Goal: Task Accomplishment & Management: Complete application form

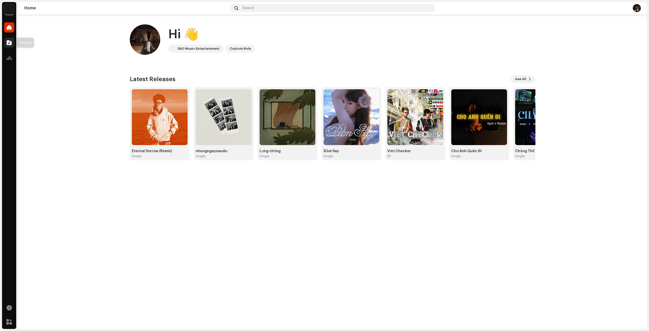
click at [9, 47] on div at bounding box center [9, 42] width 10 height 10
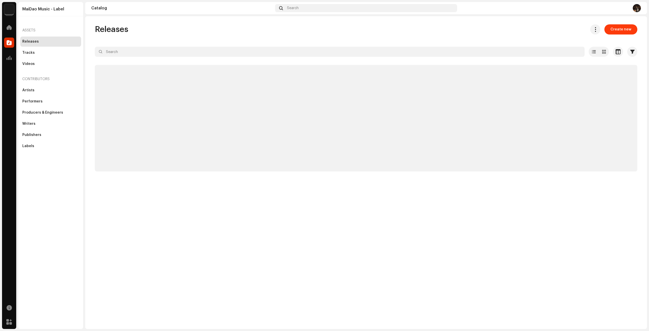
click at [629, 28] on span "Create new" at bounding box center [620, 29] width 21 height 10
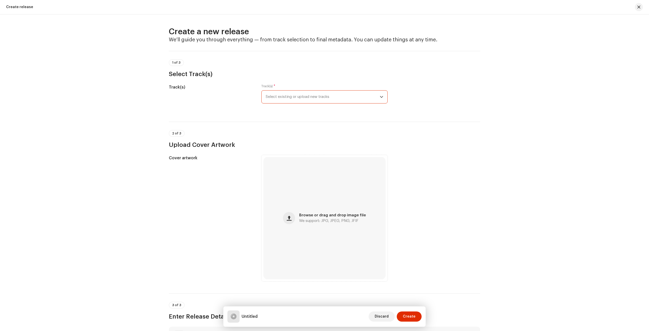
click at [337, 92] on span "Select existing or upload new tracks" at bounding box center [323, 96] width 114 height 13
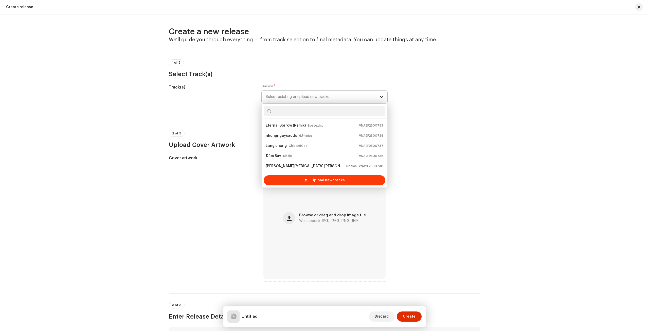
scroll to position [8, 0]
click at [297, 178] on div "Upload new tracks" at bounding box center [325, 180] width 122 height 10
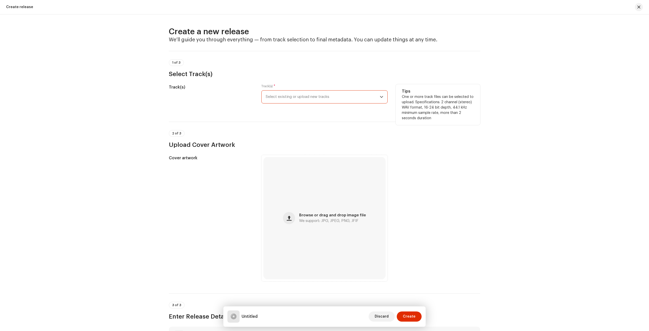
click at [328, 94] on span "Select existing or upload new tracks" at bounding box center [323, 96] width 114 height 13
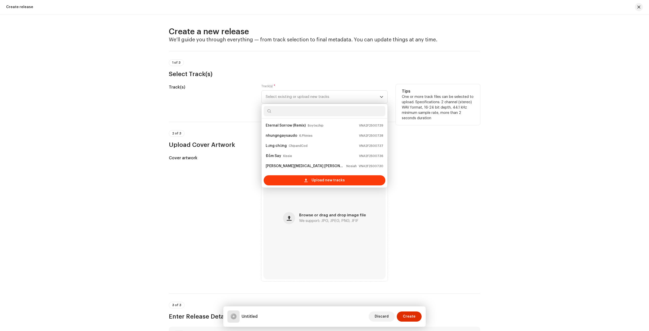
click at [306, 179] on span at bounding box center [305, 180] width 3 height 4
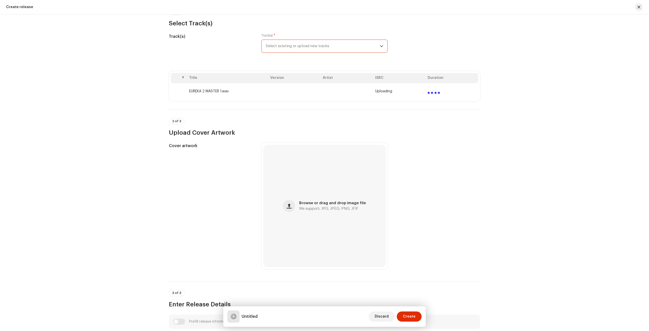
scroll to position [76, 0]
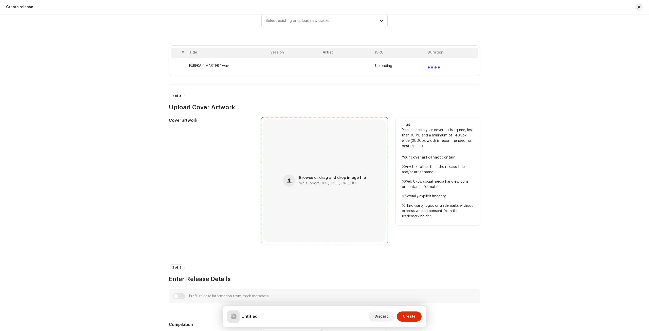
click at [307, 180] on div "Browse or drag and drop image file We support: JPG, JPEG, PNG, JFIF" at bounding box center [332, 180] width 67 height 9
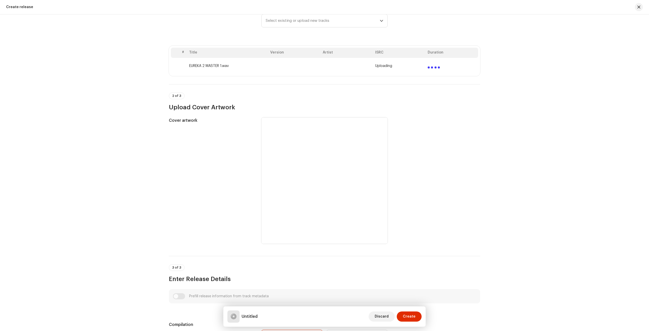
click at [88, 82] on div "Create a new release We’ll guide you through everything — from track selection …" at bounding box center [324, 172] width 649 height 316
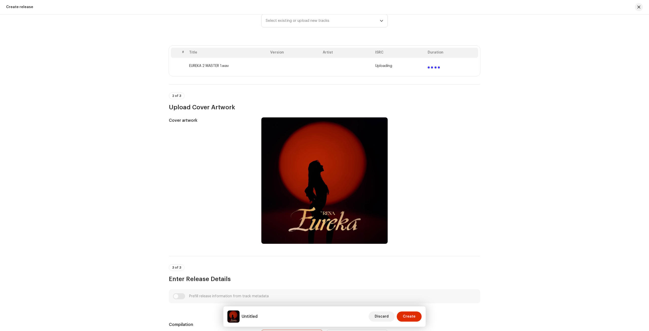
click at [124, 110] on div "Create a new release We’ll guide you through everything — from track selection …" at bounding box center [324, 172] width 649 height 316
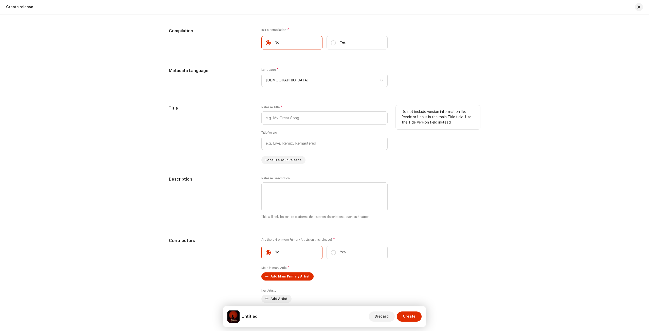
scroll to position [380, 0]
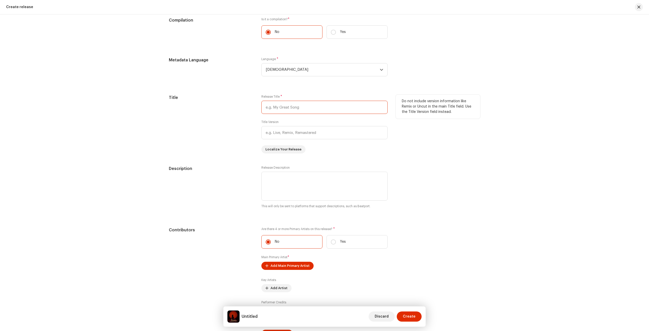
click at [289, 108] on input "text" at bounding box center [324, 107] width 126 height 13
paste input "Eureka"
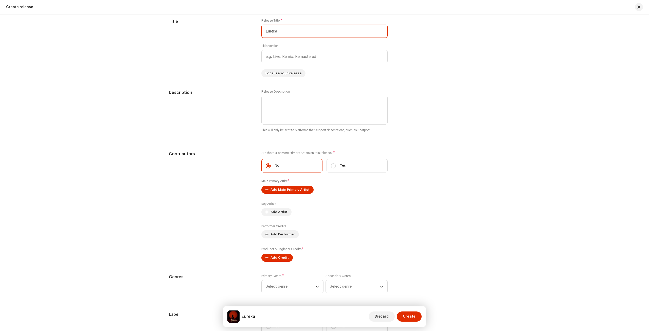
type input "Eureka"
click at [238, 109] on div "Description" at bounding box center [211, 113] width 84 height 49
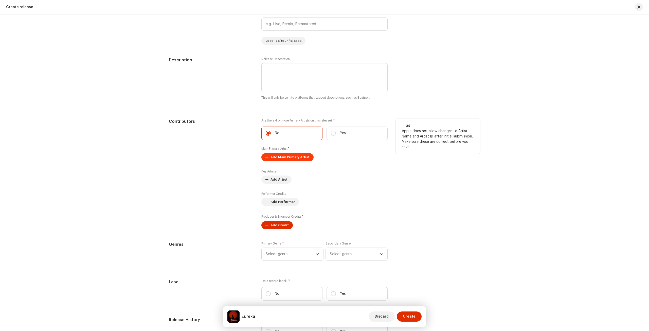
scroll to position [527, 0]
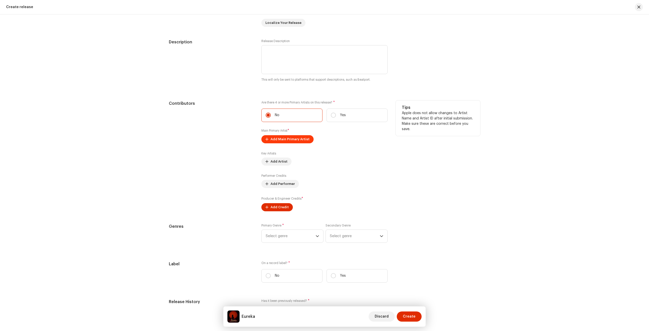
click at [273, 135] on span "Add Main Primary Artist" at bounding box center [289, 139] width 39 height 10
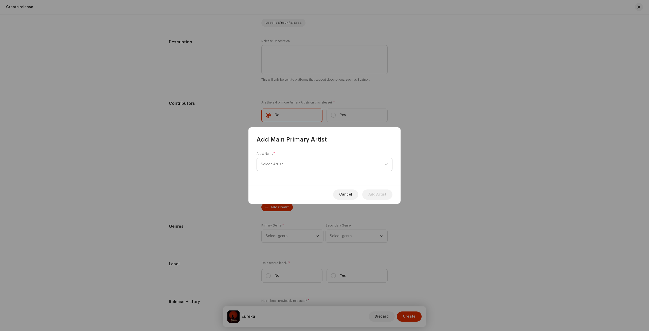
click at [284, 162] on span "Select Artist" at bounding box center [323, 164] width 124 height 13
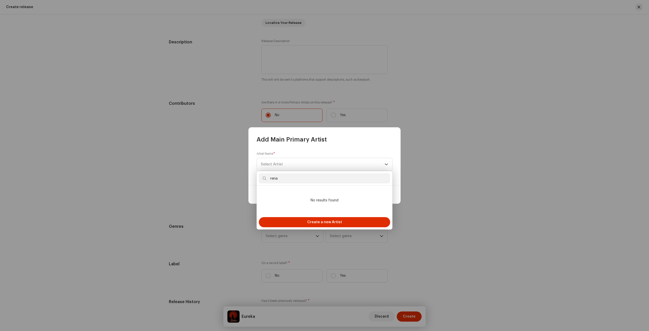
type input "rena"
click at [283, 179] on input "rena" at bounding box center [324, 178] width 131 height 10
click at [311, 218] on span "Create a new Artist" at bounding box center [324, 222] width 35 height 10
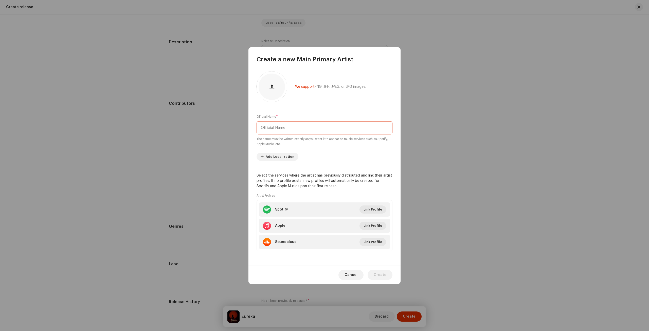
click at [304, 127] on input "text" at bounding box center [324, 127] width 136 height 13
paste input "RENA"
type input "RENA"
click at [385, 276] on span "Create" at bounding box center [379, 275] width 13 height 10
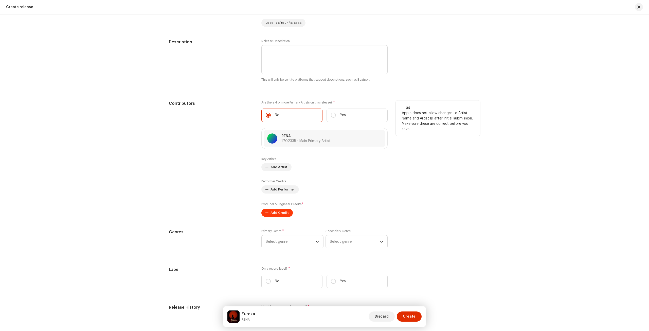
click at [278, 211] on span "Add Credit" at bounding box center [279, 213] width 18 height 10
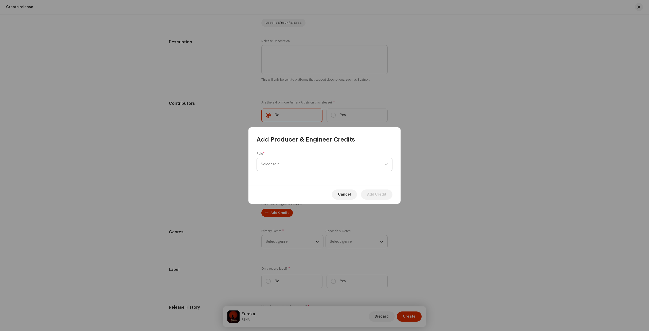
click at [296, 167] on span "Select role" at bounding box center [323, 164] width 124 height 13
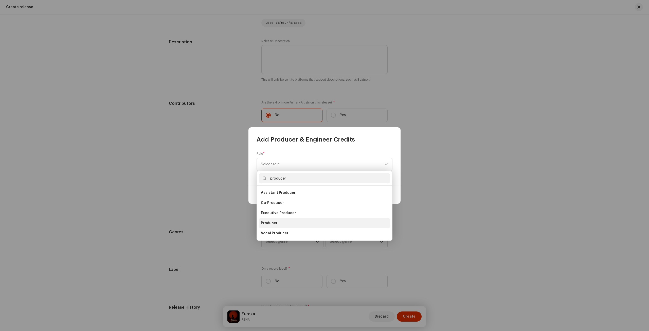
type input "producer"
click at [270, 224] on span "Producer" at bounding box center [269, 222] width 17 height 5
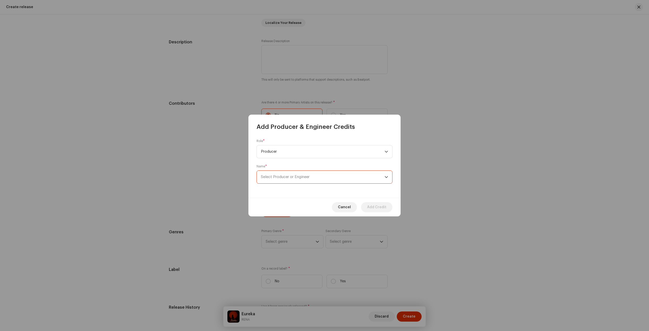
click at [282, 178] on span "Select Producer or Engineer" at bounding box center [285, 177] width 49 height 4
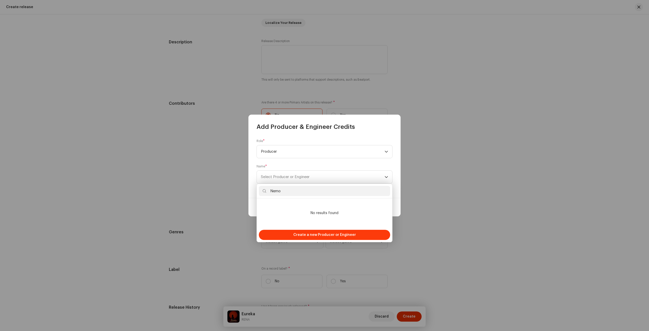
type input "Nemo"
click at [314, 237] on span "Create a new Producer or Engineer" at bounding box center [324, 235] width 63 height 10
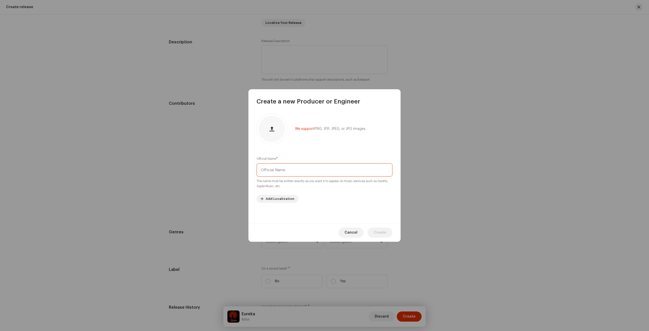
click at [309, 175] on input "text" at bounding box center [324, 169] width 136 height 13
paste input "Nemo"
type input "Nemo"
click at [380, 226] on div "Cancel Create" at bounding box center [324, 232] width 152 height 18
click at [377, 233] on span "Create" at bounding box center [379, 232] width 13 height 10
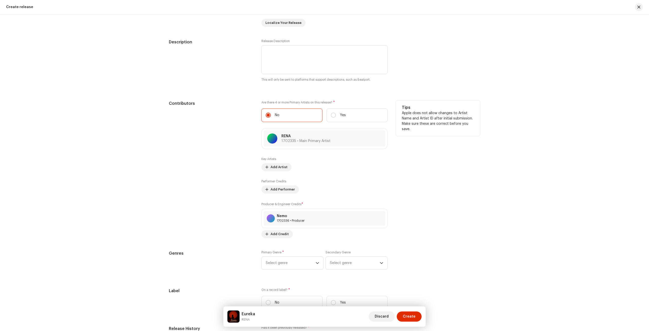
scroll to position [552, 0]
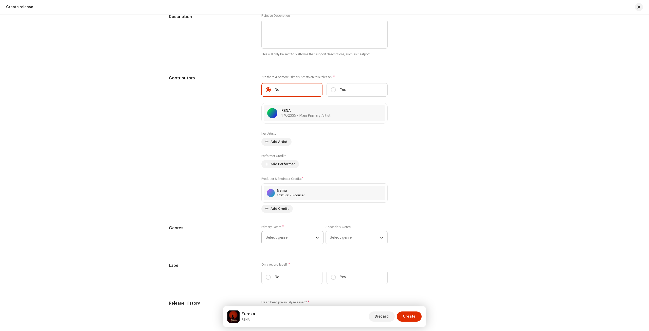
click at [278, 233] on span "Select genre" at bounding box center [291, 237] width 50 height 13
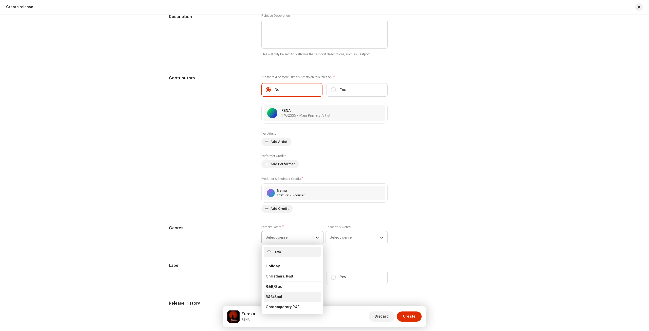
type input "r&b"
click at [276, 298] on li "R&B/Soul" at bounding box center [293, 297] width 58 height 10
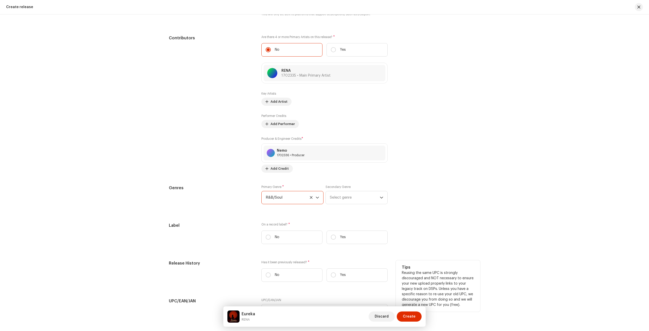
scroll to position [628, 0]
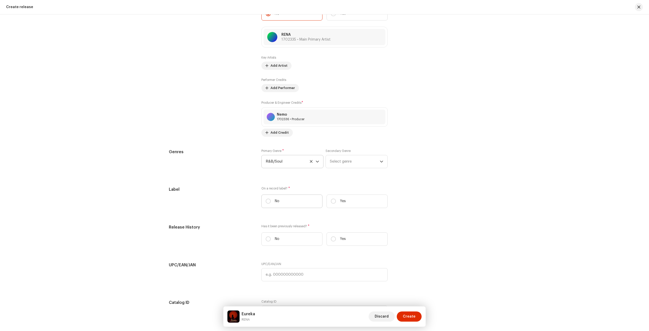
click at [288, 203] on label "No" at bounding box center [291, 200] width 61 height 13
click at [271, 203] on input "No" at bounding box center [268, 200] width 5 height 5
radio input "true"
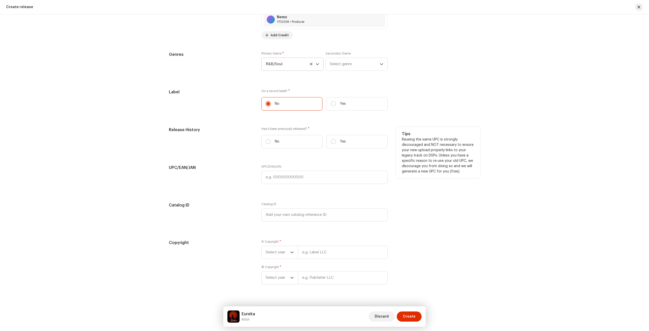
scroll to position [730, 0]
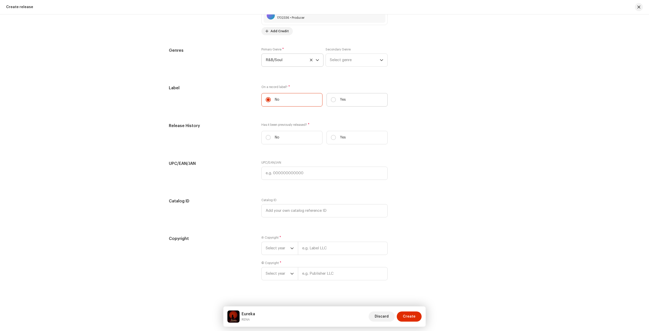
click at [347, 101] on label "Yes" at bounding box center [356, 99] width 61 height 13
click at [336, 101] on input "Yes" at bounding box center [333, 99] width 5 height 5
radio input "true"
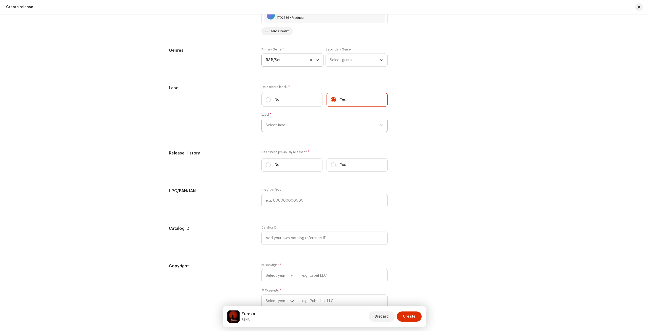
click at [324, 124] on span "Select label" at bounding box center [323, 125] width 114 height 13
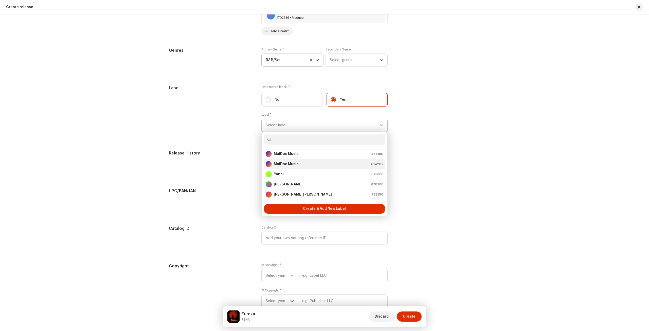
click at [324, 164] on div "MaiDao Music 484202" at bounding box center [325, 164] width 118 height 6
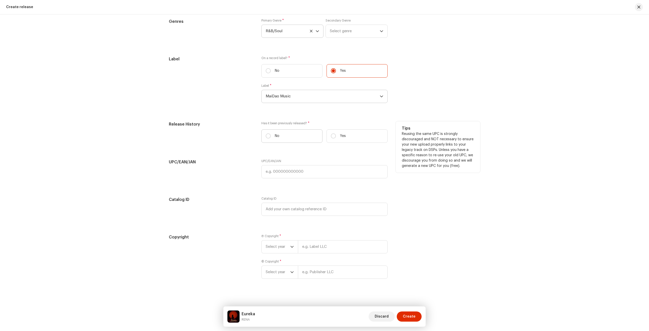
scroll to position [759, 0]
click at [288, 136] on label "No" at bounding box center [291, 135] width 61 height 13
click at [271, 136] on input "No" at bounding box center [268, 135] width 5 height 5
radio input "true"
click at [326, 246] on input "text" at bounding box center [343, 245] width 90 height 13
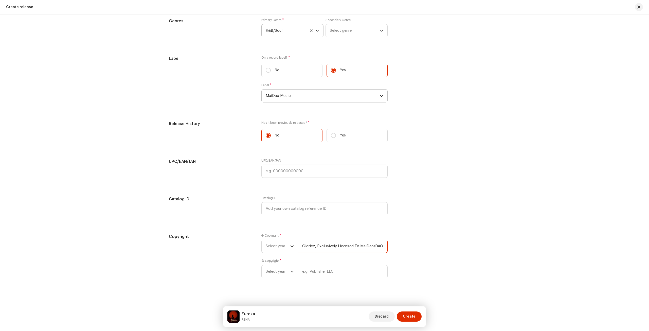
drag, startPoint x: 313, startPoint y: 244, endPoint x: 247, endPoint y: 245, distance: 66.4
click at [247, 245] on div "Copyright Ⓟ Copyright * Select year Gloriez, Exclusively Licensed To MaiDao/DAO…" at bounding box center [324, 258] width 311 height 51
type input "[PERSON_NAME], Exclusively Licensed To MaiDao/DAO Music Entertainment"
click at [315, 271] on input "text" at bounding box center [343, 277] width 90 height 13
paste input "[PERSON_NAME], Exclusively Licensed To MaiDao/DAO Music Entertainment"
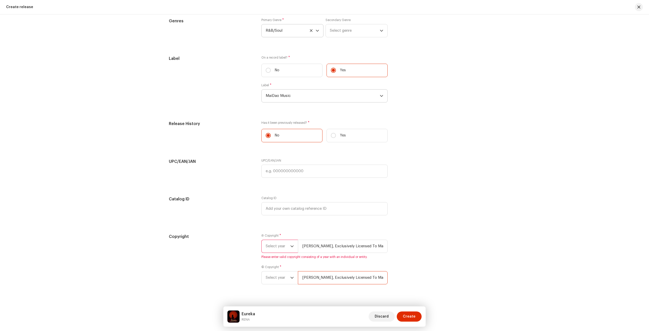
scroll to position [0, 34]
type input "[PERSON_NAME], Exclusively Licensed To MaiDao/DAO Music Entertainment"
click at [280, 251] on div "Ⓟ Copyright * Select year [PERSON_NAME], Exclusively Licensed To MaiDao/DAO Mus…" at bounding box center [324, 245] width 126 height 25
click at [285, 247] on span "Select year" at bounding box center [278, 246] width 25 height 13
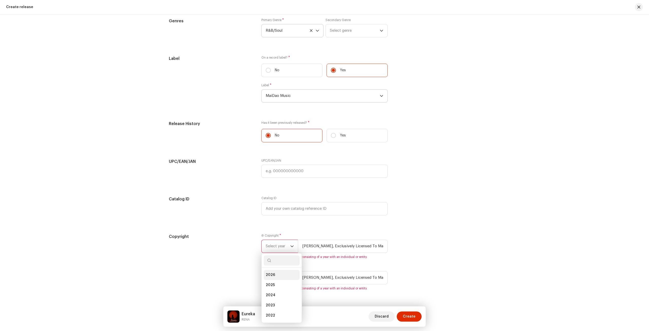
click at [276, 276] on li "2026" at bounding box center [282, 275] width 36 height 10
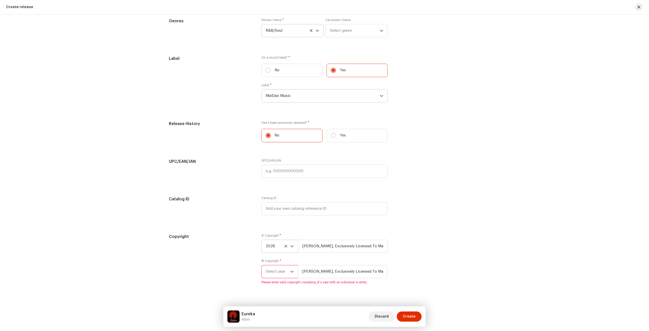
drag, startPoint x: 293, startPoint y: 239, endPoint x: 291, endPoint y: 250, distance: 10.5
click at [293, 241] on p-select "2026" at bounding box center [279, 245] width 36 height 13
click at [221, 275] on div "Copyright" at bounding box center [211, 261] width 84 height 57
drag, startPoint x: 280, startPoint y: 246, endPoint x: 273, endPoint y: 251, distance: 8.3
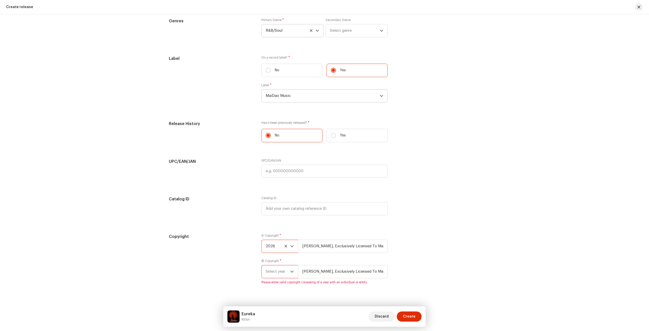
click at [279, 246] on span "2026" at bounding box center [278, 246] width 25 height 13
click at [274, 283] on li "2025" at bounding box center [282, 283] width 36 height 10
click at [284, 272] on span "Select year" at bounding box center [278, 271] width 25 height 13
click at [272, 226] on span "2025" at bounding box center [270, 226] width 9 height 5
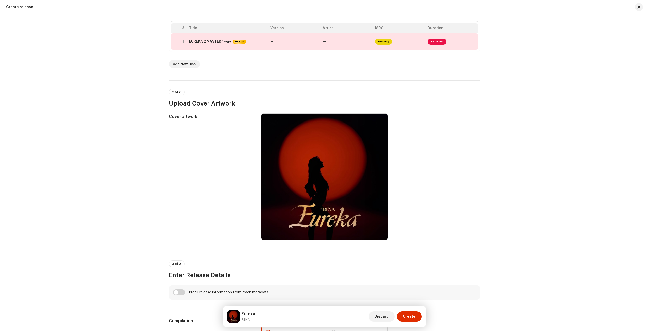
scroll to position [0, 0]
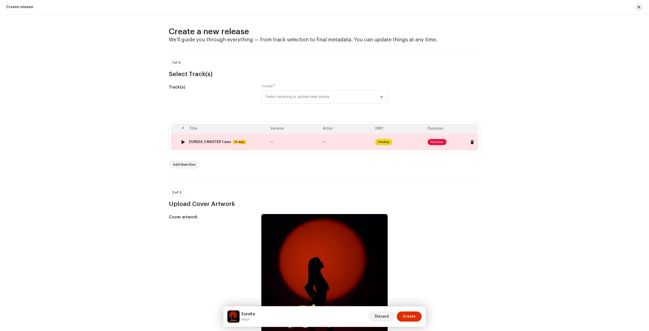
click at [338, 137] on td "—" at bounding box center [347, 142] width 52 height 16
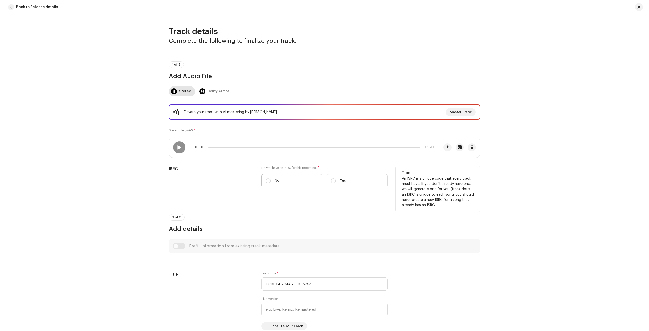
click at [301, 178] on label "No" at bounding box center [291, 180] width 61 height 13
click at [271, 178] on input "No" at bounding box center [268, 180] width 5 height 5
radio input "true"
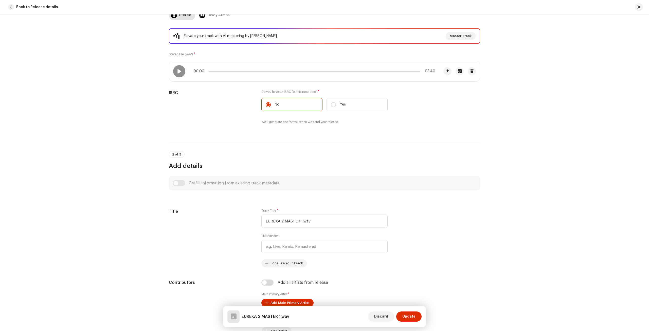
scroll to position [127, 0]
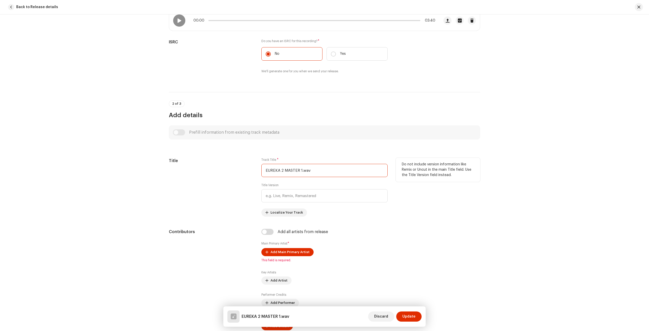
click at [302, 171] on input "EUREKA 2 MASTER 1.wav" at bounding box center [324, 170] width 126 height 13
paste input "[PERSON_NAME], Exclusively Licensed To MaiDao/DAO Music Entertainment"
type input "EUREKA 2 MASTER 1.wav"
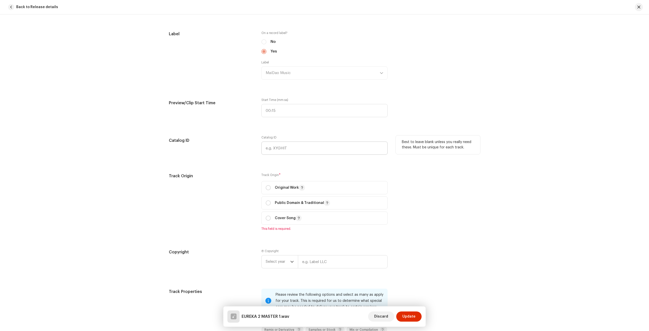
scroll to position [557, 0]
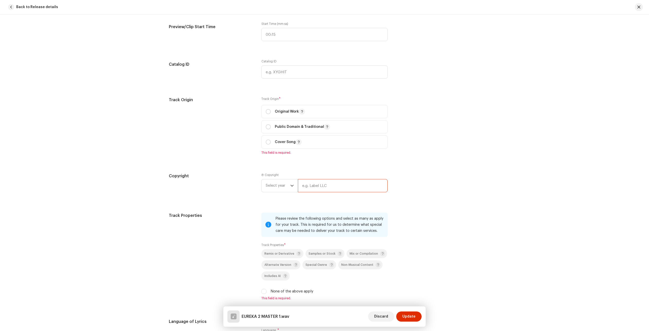
click at [307, 182] on input "text" at bounding box center [343, 185] width 90 height 13
paste input "[PERSON_NAME], Exclusively Licensed To MaiDao/DAO Music Entertainment"
type input "[PERSON_NAME], Exclusively Licensed To MaiDao/DAO Music Entertainment"
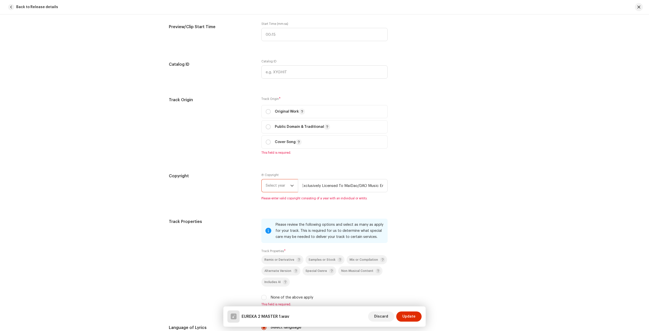
scroll to position [0, 0]
click at [278, 186] on span "Select year" at bounding box center [278, 185] width 25 height 13
click at [277, 222] on li "2025" at bounding box center [282, 224] width 36 height 10
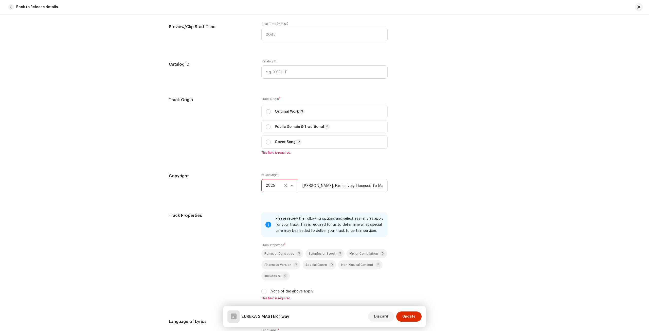
click at [238, 149] on div "Track Origin" at bounding box center [211, 129] width 84 height 64
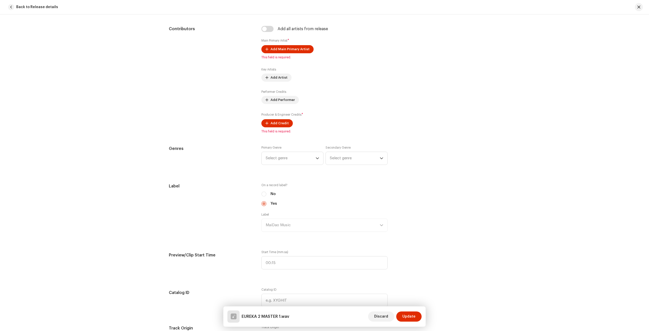
scroll to position [203, 0]
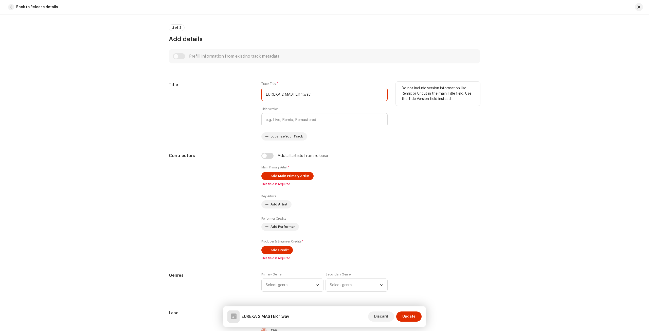
click at [294, 96] on input "EUREKA 2 MASTER 1.wav" at bounding box center [324, 94] width 126 height 13
paste input "ureka"
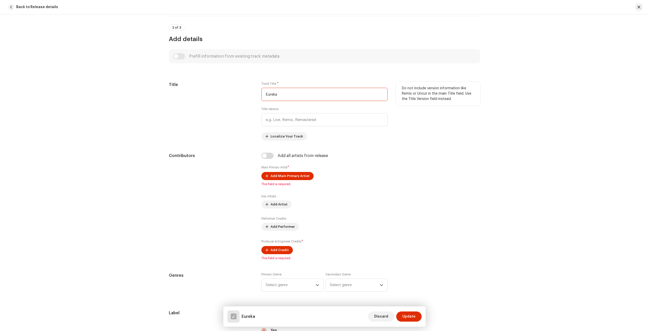
type input "Eureka"
click at [241, 139] on div "Title" at bounding box center [211, 111] width 84 height 59
click at [266, 153] on input "checkbox" at bounding box center [267, 156] width 12 height 6
checkbox input "true"
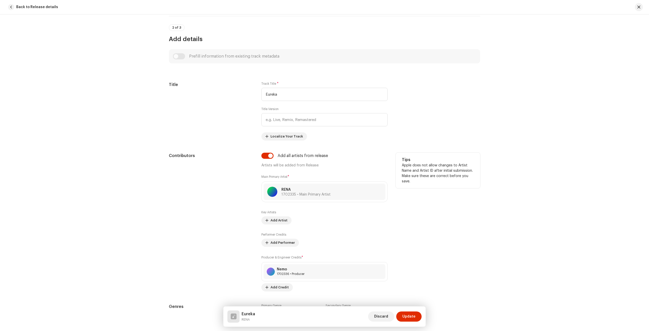
click at [226, 162] on div "Contributors" at bounding box center [211, 222] width 84 height 139
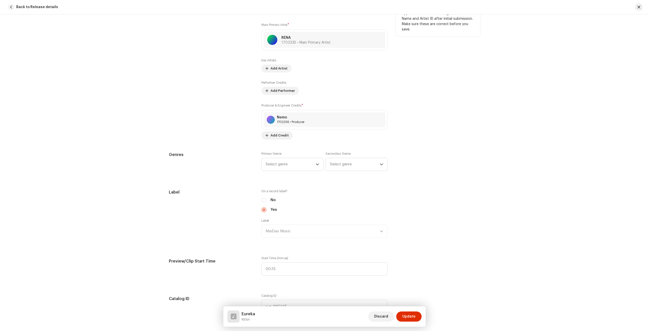
scroll to position [355, 0]
click at [268, 165] on span "Select genre" at bounding box center [291, 164] width 50 height 13
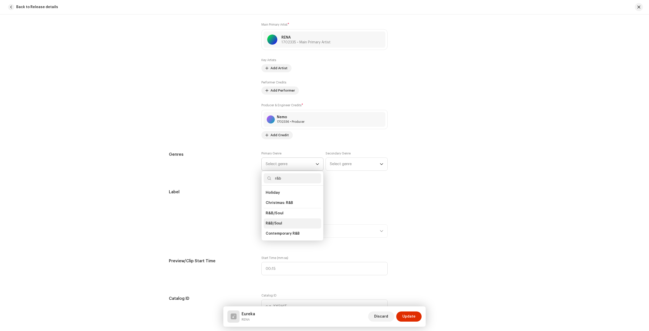
type input "r&b"
click at [279, 218] on li "R&B/Soul" at bounding box center [293, 223] width 58 height 10
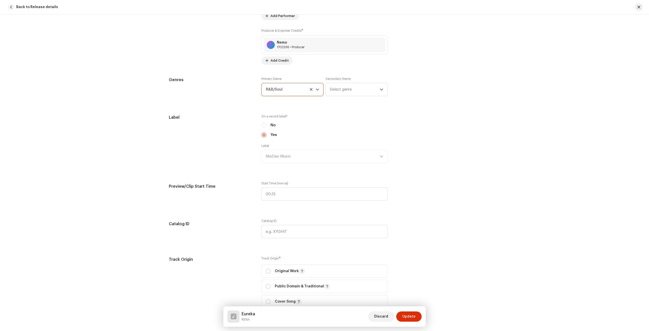
scroll to position [431, 0]
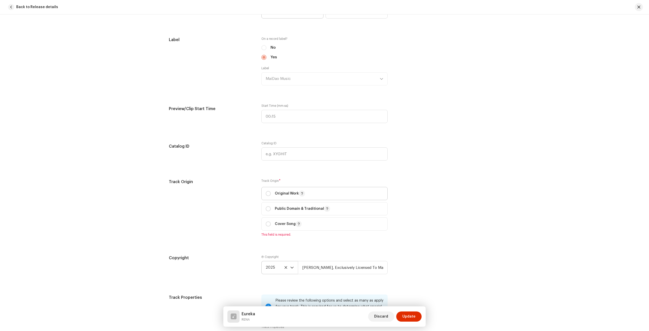
click at [276, 189] on span "Original Work" at bounding box center [325, 193] width 118 height 13
radio input "true"
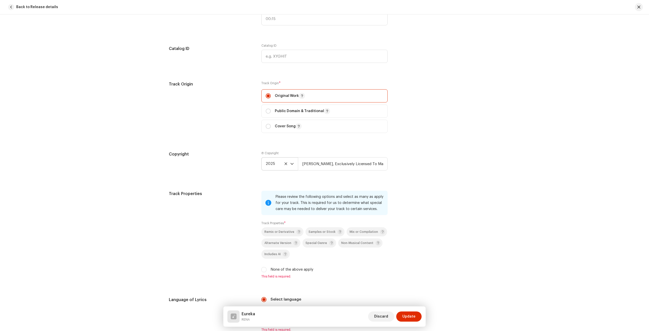
scroll to position [633, 0]
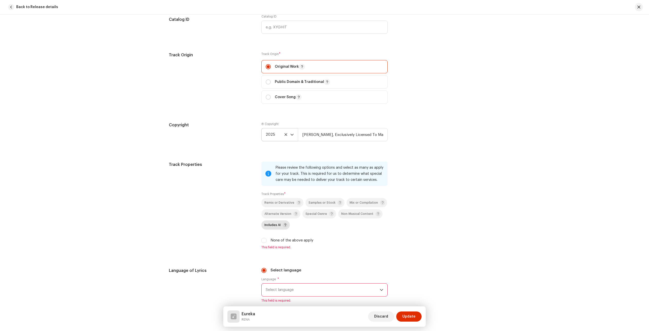
click at [271, 220] on p-togglebutton "Includes AI" at bounding box center [275, 224] width 28 height 9
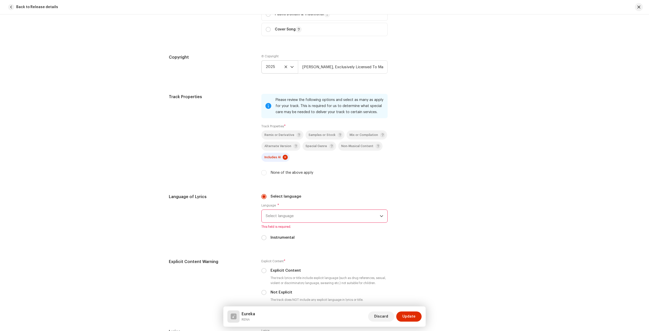
scroll to position [709, 0]
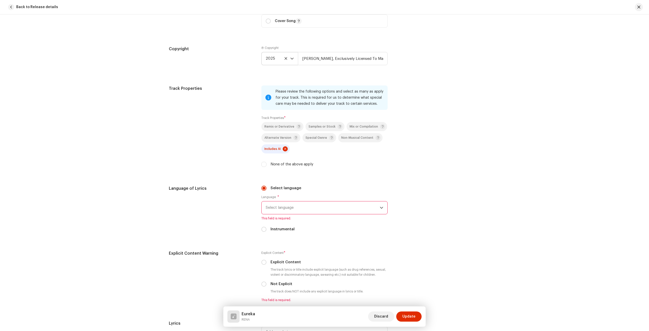
click at [268, 165] on div "None of the above apply" at bounding box center [324, 164] width 126 height 6
click at [271, 165] on label "None of the above apply" at bounding box center [291, 164] width 43 height 6
click at [266, 165] on input "None of the above apply" at bounding box center [263, 164] width 5 height 5
checkbox input "true"
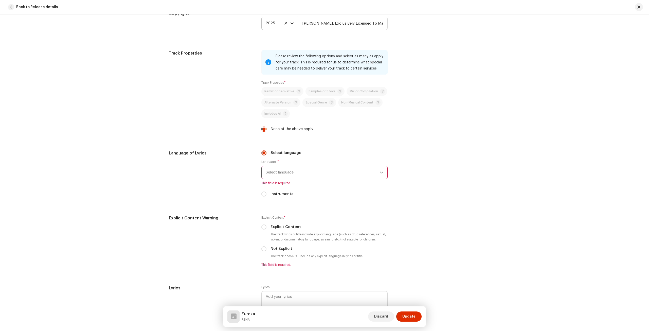
scroll to position [735, 0]
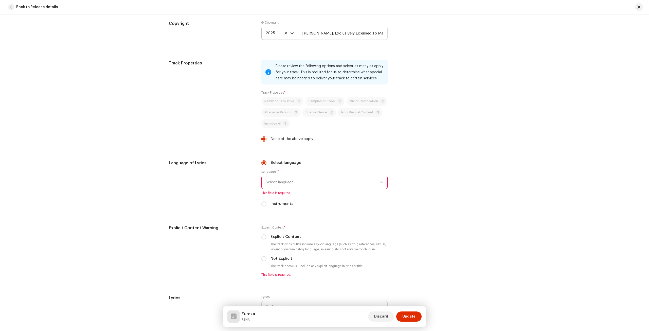
click at [323, 177] on span "Select language" at bounding box center [323, 182] width 114 height 13
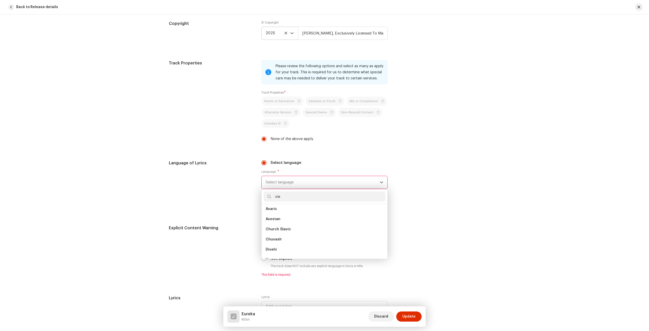
scroll to position [0, 0]
type input "viet"
click at [310, 208] on li "[DEMOGRAPHIC_DATA]" at bounding box center [325, 211] width 122 height 10
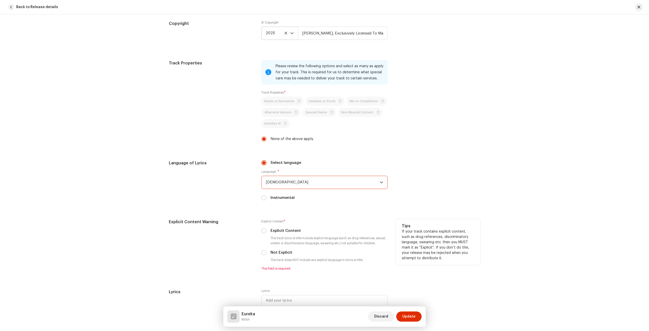
click at [277, 252] on label "Not Explicit" at bounding box center [281, 253] width 22 height 6
click at [266, 252] on input "Not Explicit" at bounding box center [263, 252] width 5 height 5
radio input "true"
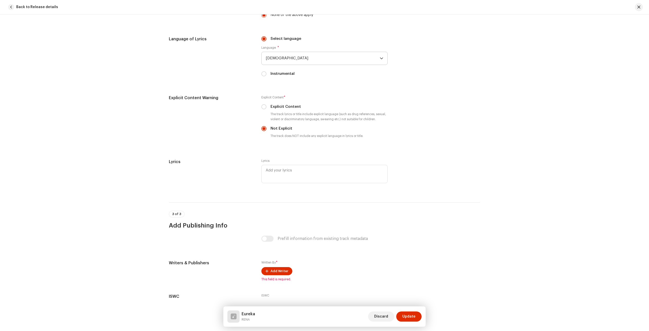
scroll to position [891, 0]
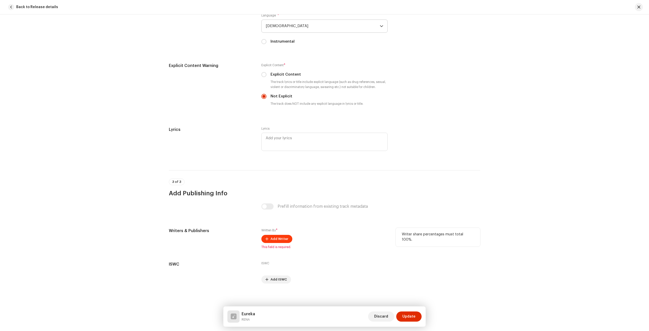
click at [279, 235] on span "Add Writer" at bounding box center [279, 239] width 18 height 10
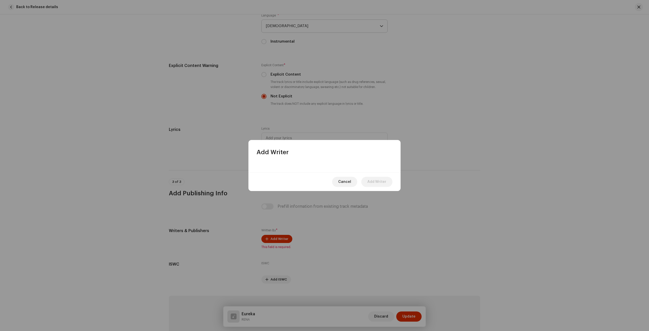
click at [348, 155] on div "Add Writer" at bounding box center [324, 148] width 152 height 16
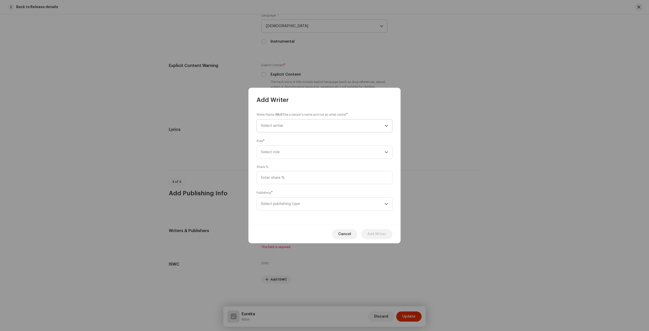
click at [322, 122] on span "Select writer" at bounding box center [323, 125] width 124 height 13
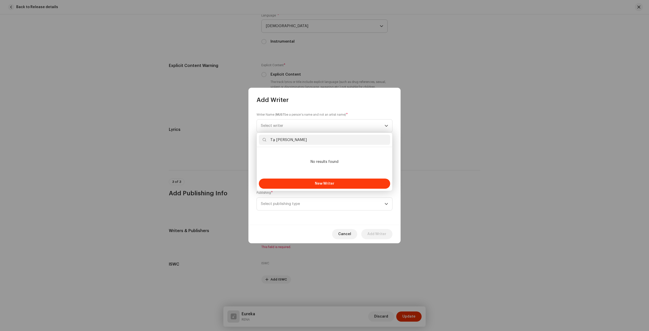
type input "Tạ [PERSON_NAME]"
click at [317, 183] on span "New Writer" at bounding box center [325, 184] width 20 height 4
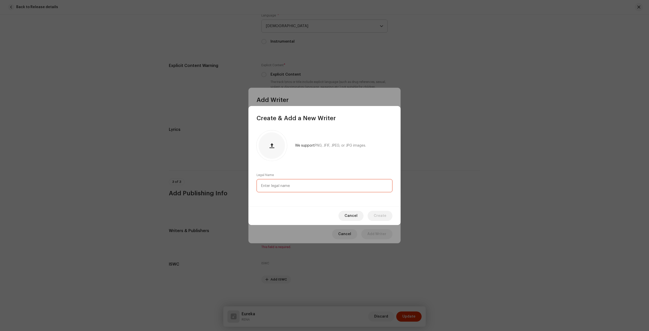
click at [315, 186] on input "text" at bounding box center [324, 185] width 136 height 13
paste input "Tạ [PERSON_NAME]"
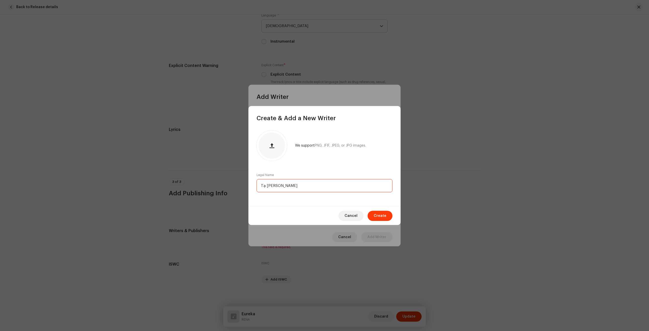
type input "Tạ [PERSON_NAME]"
click at [377, 217] on span "Create" at bounding box center [379, 216] width 13 height 10
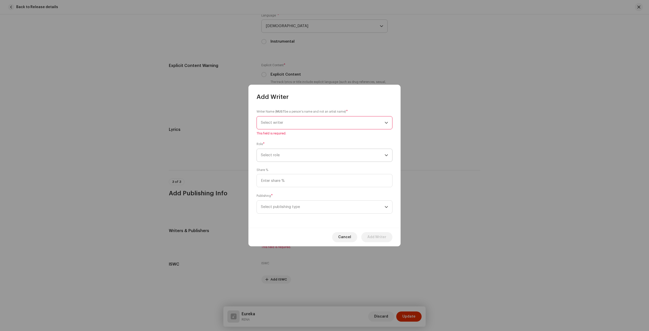
click at [310, 154] on span "Select role" at bounding box center [323, 155] width 124 height 13
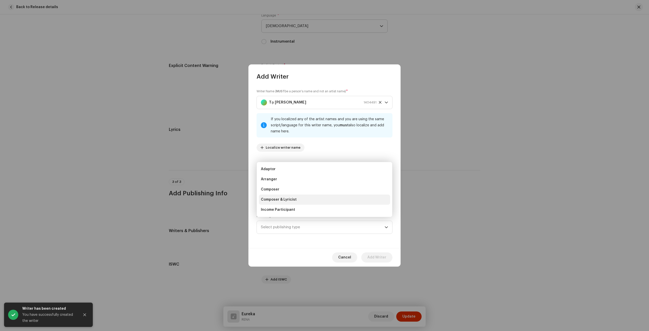
click at [292, 203] on li "Composer & Lyricist" at bounding box center [324, 199] width 131 height 10
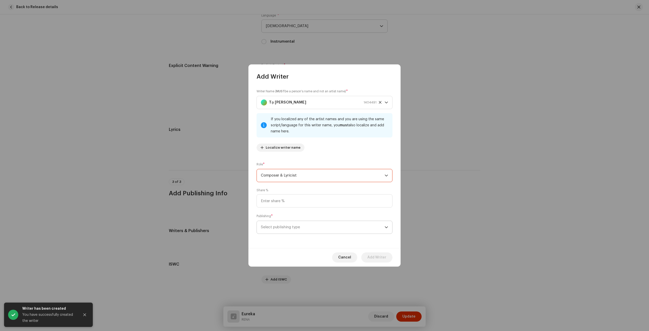
click at [293, 226] on span "Select publishing type" at bounding box center [323, 227] width 124 height 13
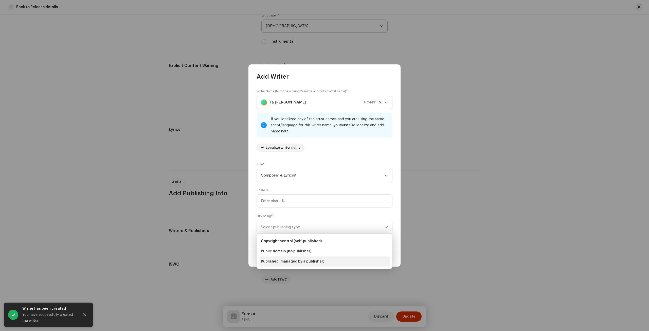
click at [300, 264] on li "Published (managed by a publisher)" at bounding box center [324, 261] width 131 height 10
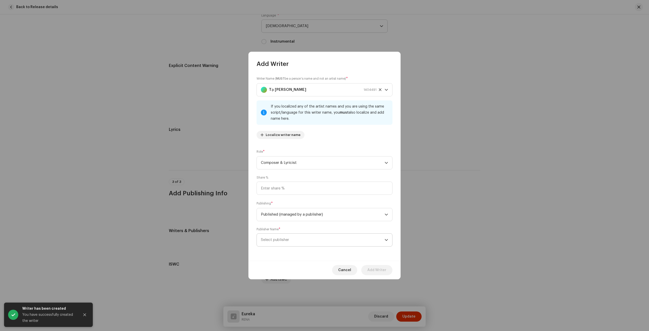
click at [304, 241] on span "Select publisher" at bounding box center [323, 239] width 124 height 13
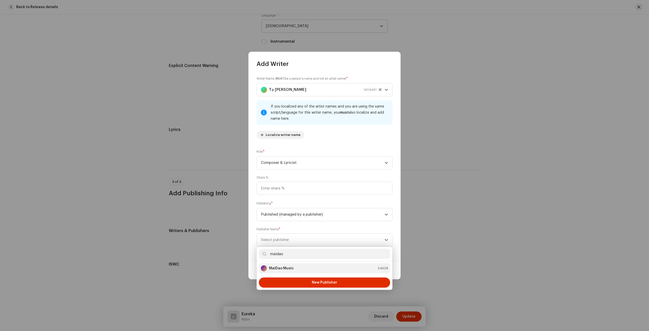
type input "maidao"
click at [299, 267] on div "MaiDao Music 54508" at bounding box center [324, 268] width 127 height 6
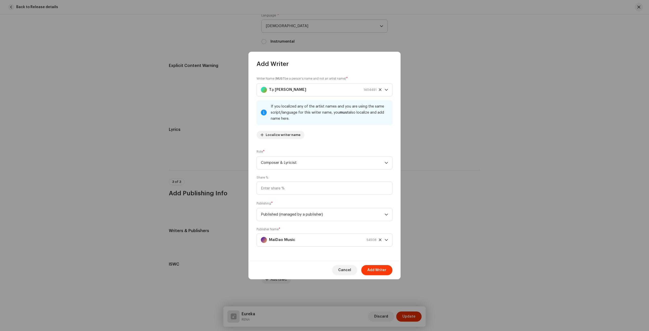
click at [376, 271] on span "Add Writer" at bounding box center [376, 270] width 19 height 10
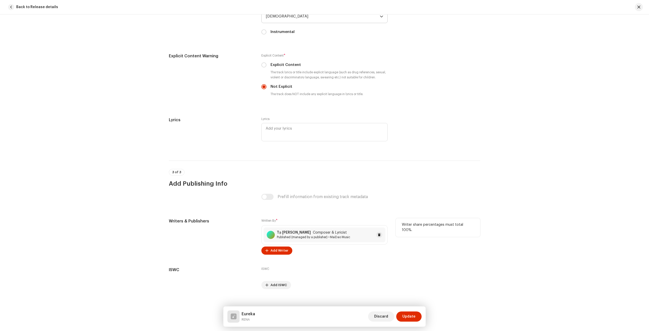
scroll to position [906, 0]
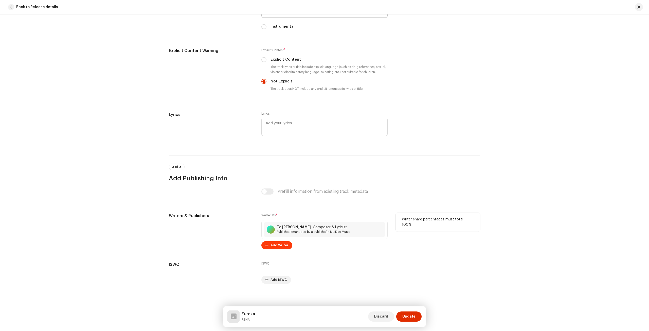
click at [278, 244] on span "Add Writer" at bounding box center [279, 245] width 18 height 10
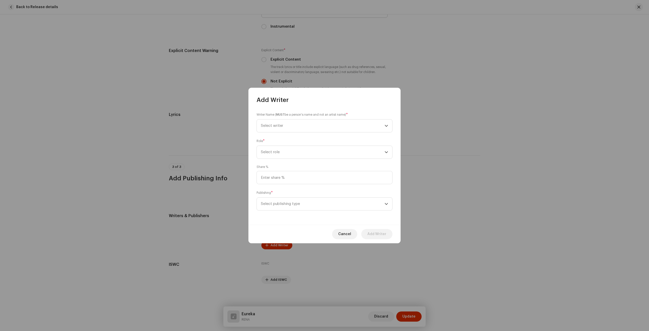
click at [302, 133] on div "Writer Name ( MUST be a person's name and not an artist name) * Select writer R…" at bounding box center [324, 164] width 152 height 121
click at [306, 127] on span "Select writer" at bounding box center [323, 125] width 124 height 13
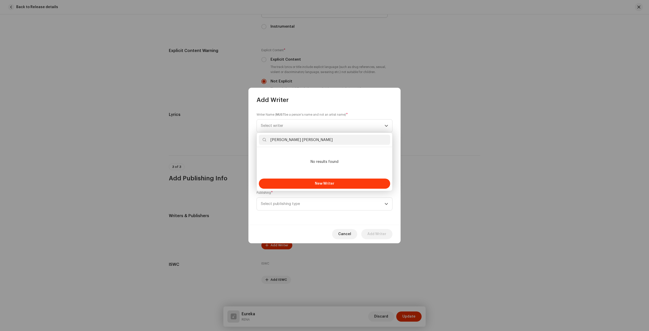
type input "[PERSON_NAME] [PERSON_NAME]"
click at [309, 183] on button "New Writer" at bounding box center [324, 183] width 131 height 10
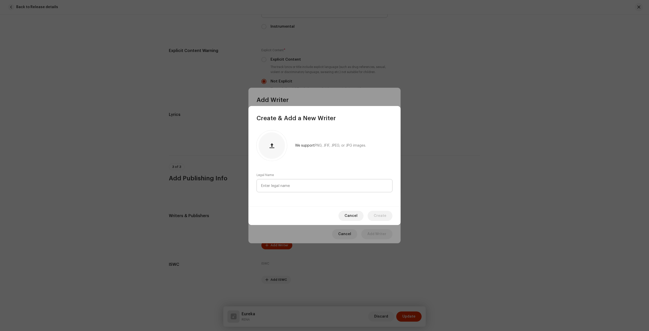
drag, startPoint x: 304, startPoint y: 177, endPoint x: 305, endPoint y: 179, distance: 2.6
click at [305, 179] on div "Legal Name" at bounding box center [324, 182] width 136 height 19
click at [305, 184] on input "text" at bounding box center [324, 185] width 136 height 13
paste input "[PERSON_NAME] [PERSON_NAME]"
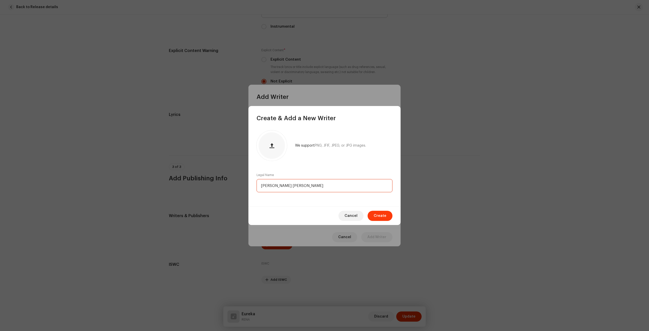
type input "[PERSON_NAME] [PERSON_NAME]"
click at [381, 215] on span "Create" at bounding box center [379, 216] width 13 height 10
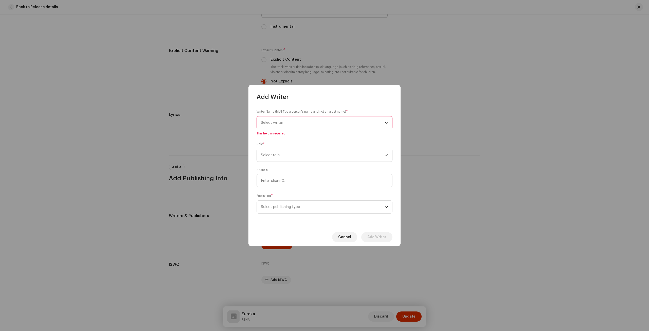
click at [286, 159] on span "Select role" at bounding box center [323, 155] width 124 height 13
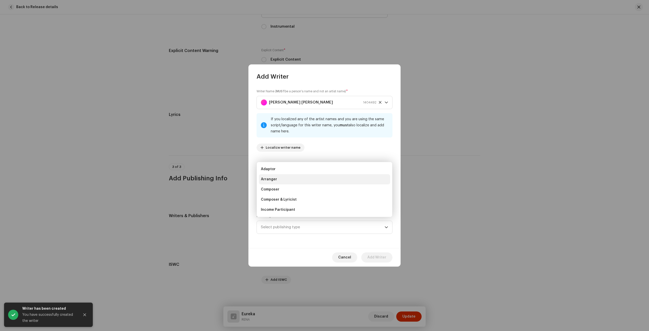
click at [283, 177] on li "Arranger" at bounding box center [324, 179] width 131 height 10
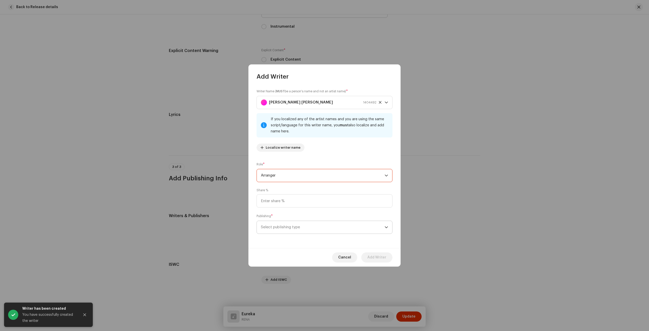
click at [280, 224] on span "Select publishing type" at bounding box center [323, 227] width 124 height 13
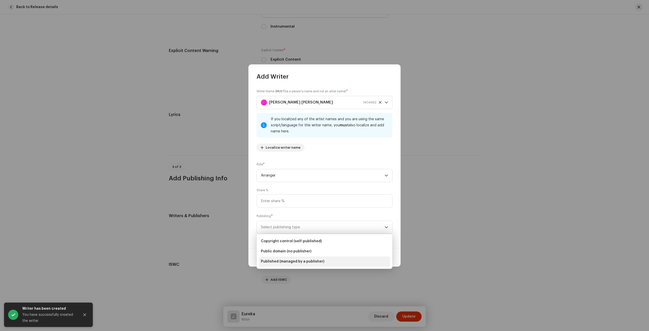
click at [294, 262] on span "Published (managed by a publisher)" at bounding box center [292, 261] width 63 height 5
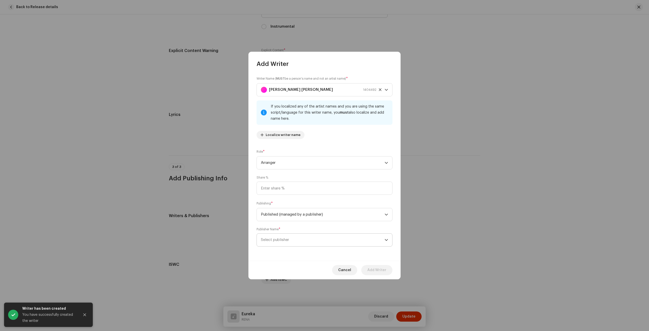
click at [294, 236] on span "Select publisher" at bounding box center [323, 239] width 124 height 13
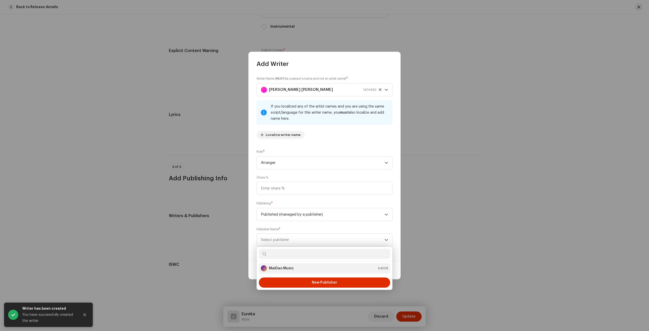
click at [289, 264] on li "MaiDao Music 54508" at bounding box center [324, 268] width 131 height 10
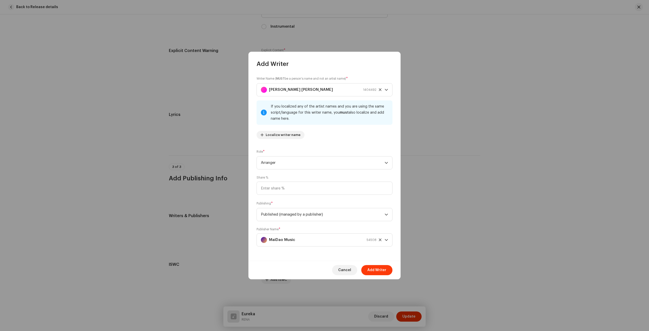
click at [384, 268] on span "Add Writer" at bounding box center [376, 270] width 19 height 10
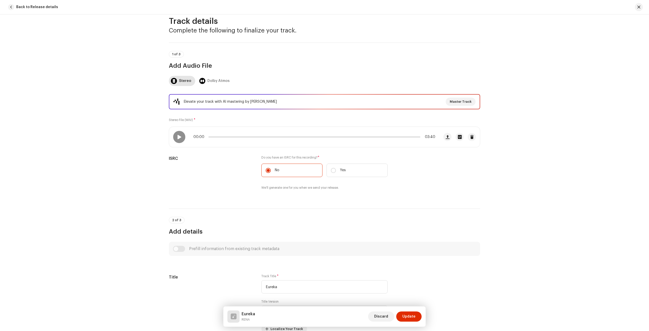
scroll to position [0, 0]
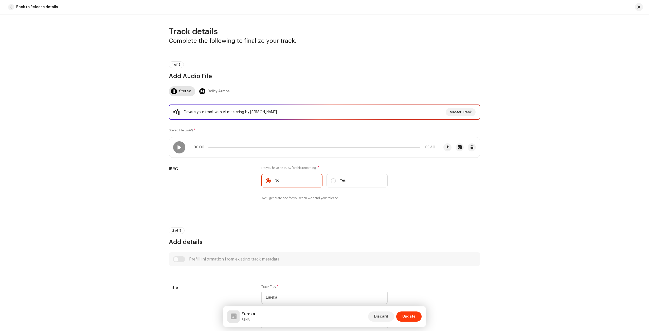
click at [417, 316] on button "Update" at bounding box center [408, 316] width 25 height 10
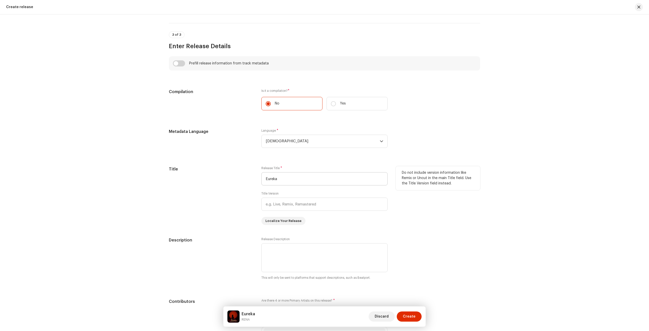
scroll to position [328, 0]
click at [415, 309] on div "Eureka [PERSON_NAME] Discard Create" at bounding box center [324, 316] width 202 height 20
click at [412, 315] on span "Create" at bounding box center [409, 316] width 13 height 10
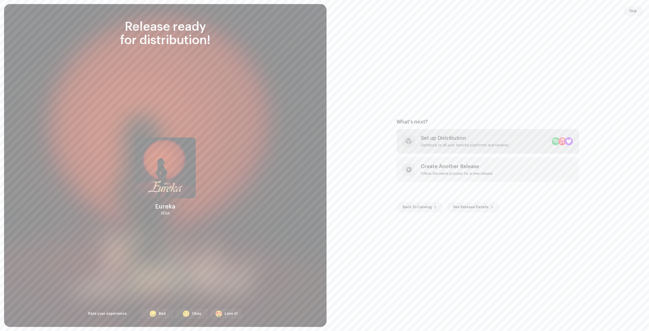
click at [469, 139] on div "Set up Distribution" at bounding box center [465, 138] width 88 height 6
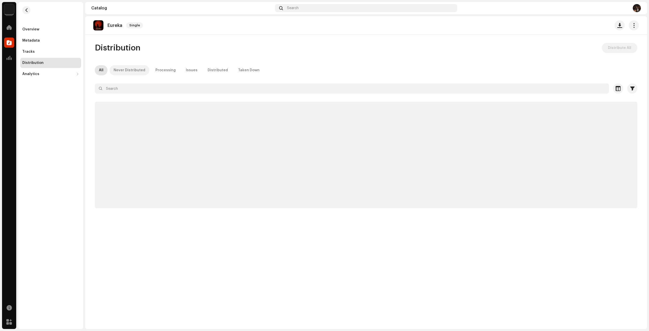
click at [120, 71] on div "Never Distributed" at bounding box center [130, 70] width 32 height 10
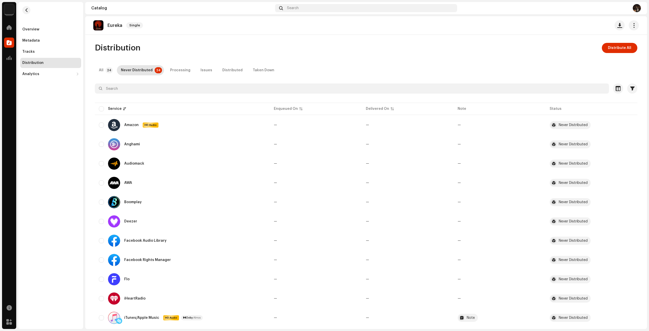
click at [105, 71] on p-badge "24" at bounding box center [108, 70] width 7 height 6
click at [102, 108] on input "checkbox" at bounding box center [101, 108] width 5 height 5
checkbox input "true"
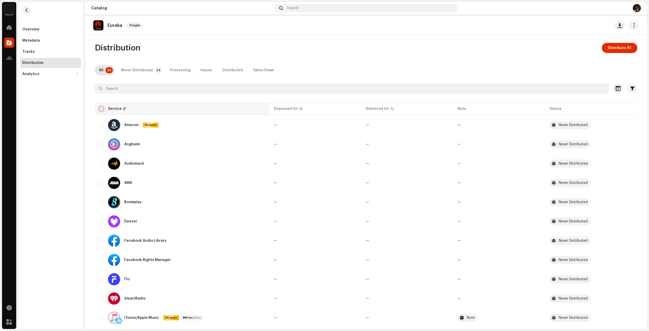
checkbox input "true"
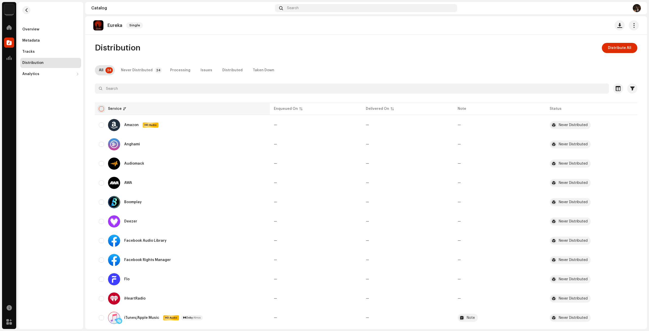
checkbox input "true"
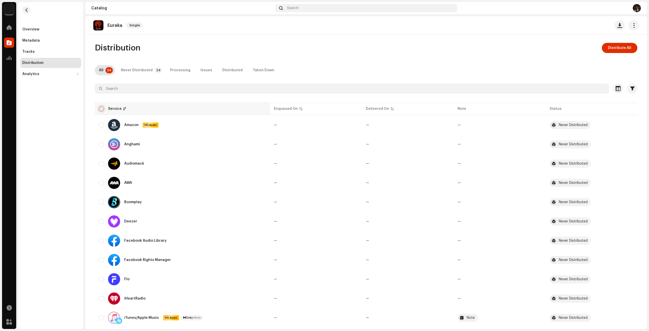
checkbox input "true"
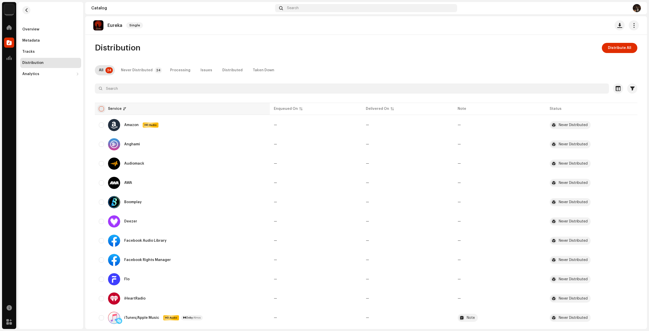
checkbox input "true"
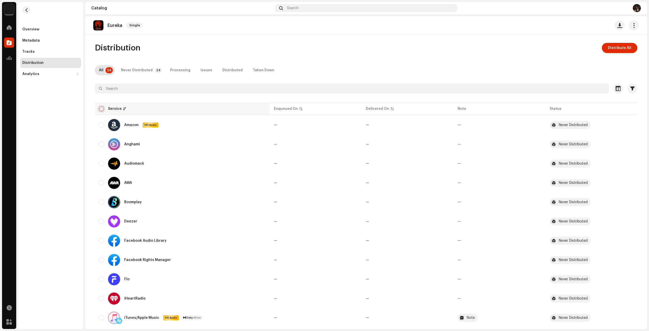
checkbox input "true"
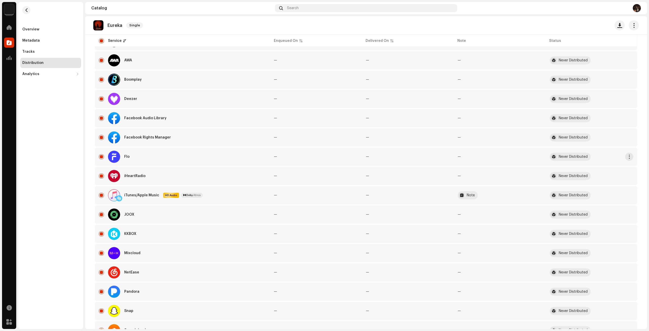
scroll to position [127, 0]
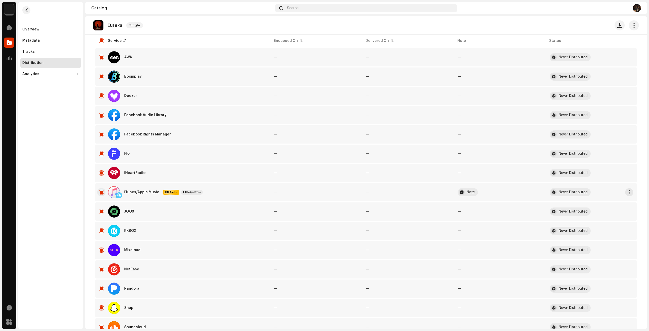
click at [102, 191] on input "Row Selected" at bounding box center [101, 192] width 5 height 5
checkbox input "false"
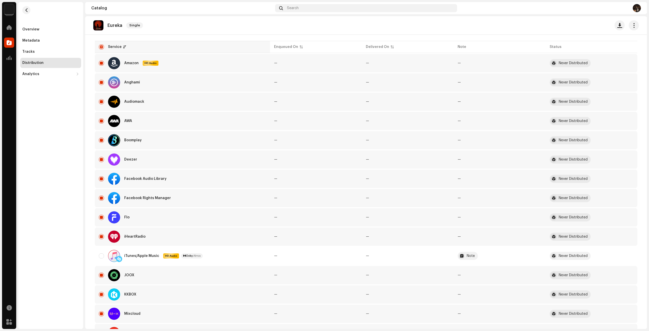
scroll to position [25, 0]
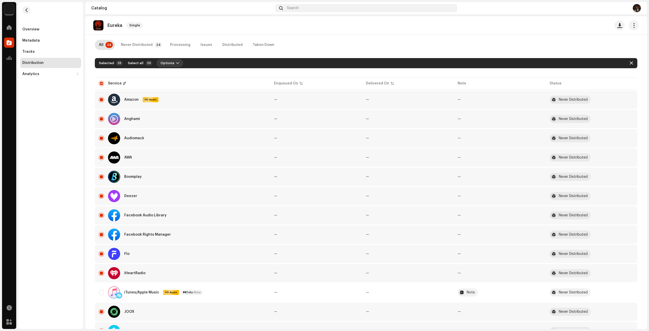
click at [161, 60] on span "Options" at bounding box center [167, 63] width 14 height 10
click at [166, 75] on span "Distribute" at bounding box center [165, 74] width 18 height 4
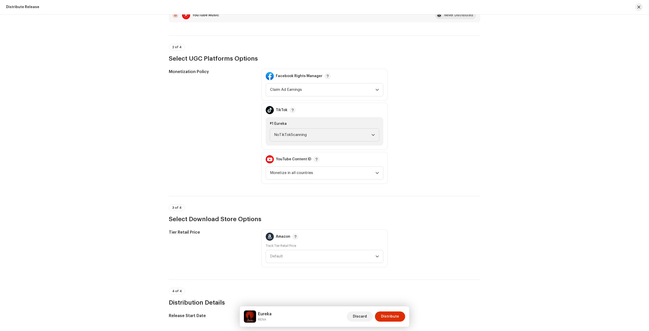
scroll to position [481, 0]
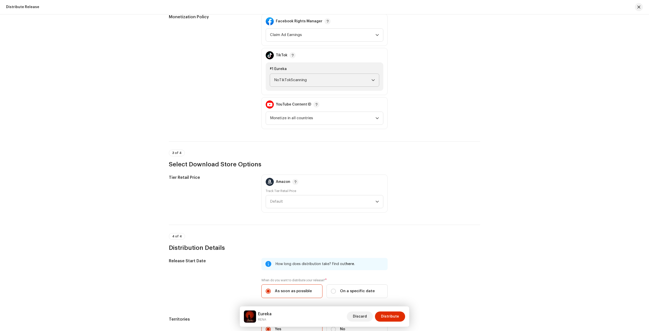
click at [279, 74] on span "NoTikTokScanning" at bounding box center [322, 80] width 97 height 13
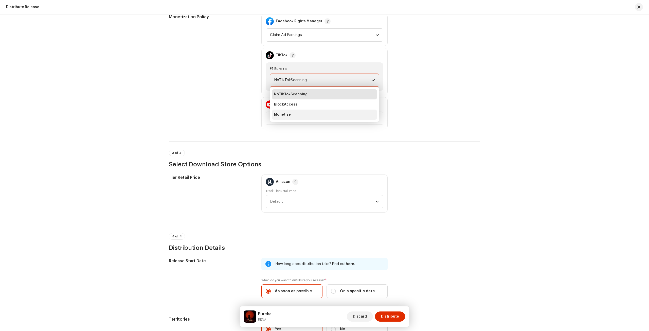
click at [281, 109] on li "Monetize" at bounding box center [324, 114] width 105 height 10
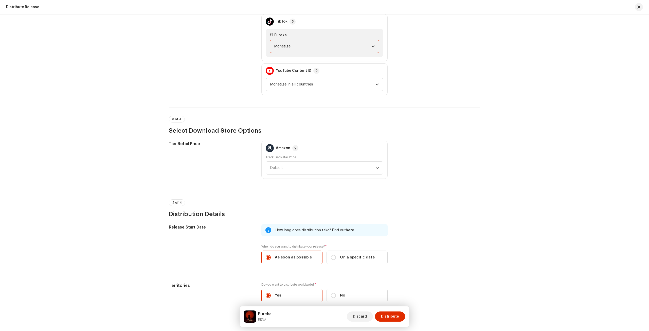
scroll to position [539, 0]
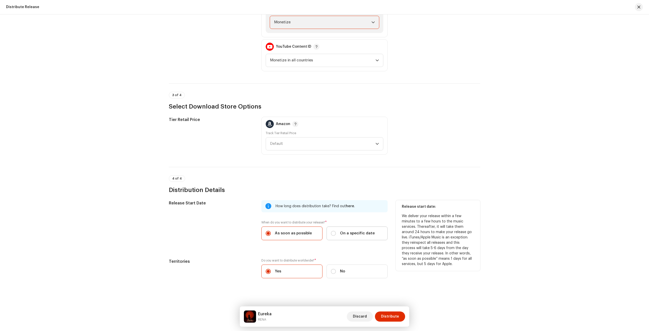
click at [349, 232] on span "On a specific date" at bounding box center [357, 233] width 35 height 6
click at [336, 232] on input "On a specific date" at bounding box center [333, 233] width 5 height 5
radio input "true"
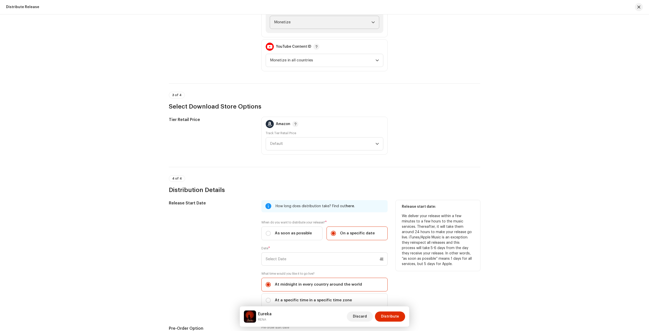
click at [306, 238] on div "How long does distribution take? Find out here . When do you want to distribute…" at bounding box center [324, 256] width 126 height 113
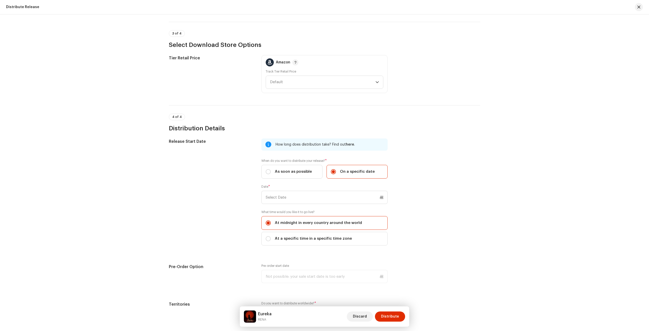
scroll to position [643, 0]
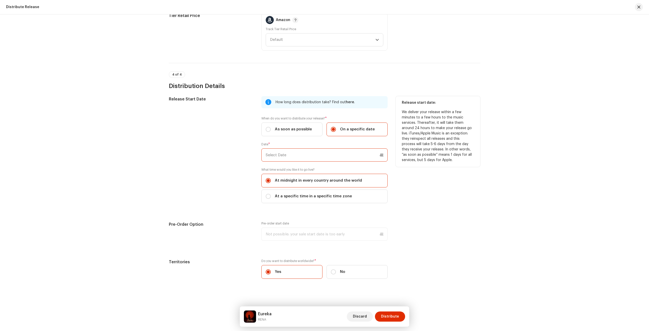
click at [291, 155] on input "text" at bounding box center [324, 154] width 126 height 13
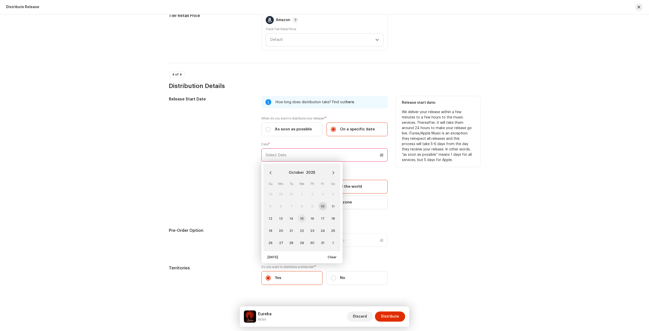
drag, startPoint x: 294, startPoint y: 217, endPoint x: 299, endPoint y: 217, distance: 5.1
click at [299, 217] on tr "12 13 14 15 16 17 18" at bounding box center [301, 218] width 73 height 12
click at [299, 217] on span "15" at bounding box center [302, 218] width 8 height 8
type input "[DATE]"
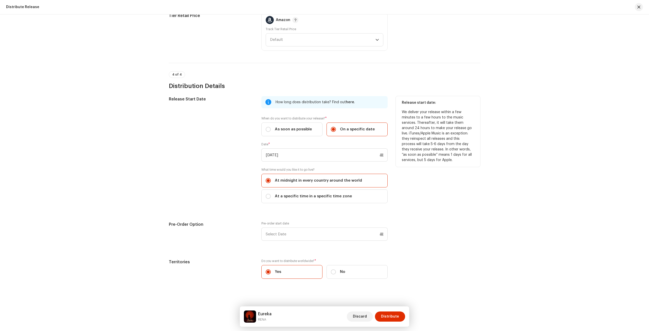
click at [239, 195] on div "Release Start Date" at bounding box center [211, 152] width 84 height 113
click at [292, 196] on span "At a specific time in a specific time zone" at bounding box center [313, 196] width 77 height 6
click at [271, 196] on input "At a specific time in a specific time zone" at bounding box center [268, 196] width 5 height 5
radio input "true"
click at [296, 220] on span "Select Timezone" at bounding box center [323, 221] width 114 height 13
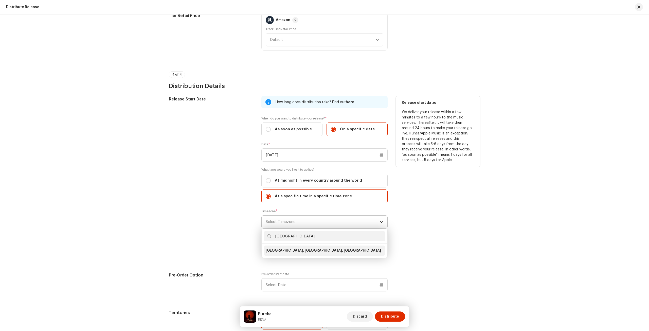
type input "[GEOGRAPHIC_DATA]"
click at [296, 248] on span "[GEOGRAPHIC_DATA], [GEOGRAPHIC_DATA], [GEOGRAPHIC_DATA]" at bounding box center [323, 250] width 115 height 5
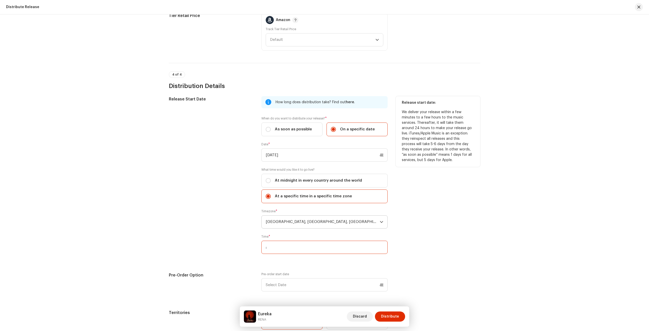
click at [286, 242] on input ":" at bounding box center [324, 246] width 126 height 13
type input "20:00"
click at [228, 184] on div "Release Start Date" at bounding box center [211, 178] width 84 height 164
click at [209, 116] on div "Release Start Date" at bounding box center [211, 178] width 84 height 164
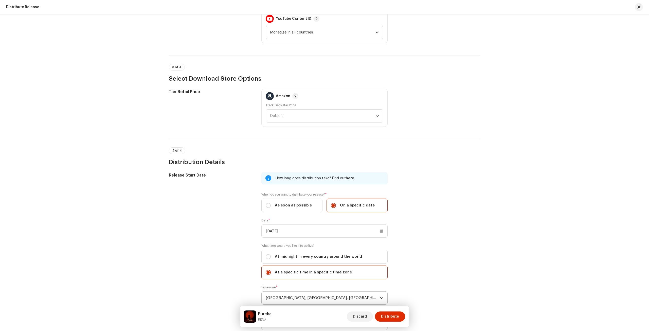
scroll to position [694, 0]
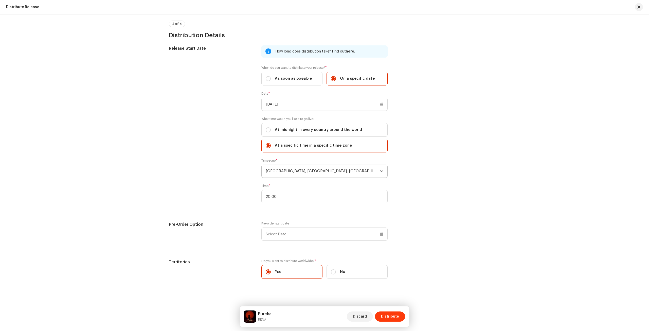
click at [386, 319] on span "Distribute" at bounding box center [390, 316] width 18 height 10
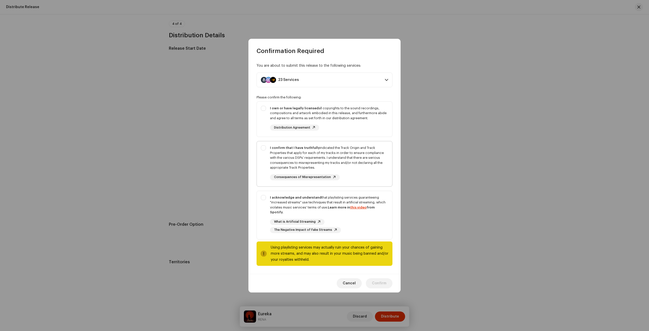
click at [351, 167] on div "I confirm that I have truthfully indicated the Track Origin and Track Propertie…" at bounding box center [329, 157] width 118 height 25
checkbox input "true"
click at [362, 114] on div "I own or have legally licensed all copyrights to the sound recordings, composit…" at bounding box center [329, 113] width 118 height 15
checkbox input "true"
click at [374, 232] on div "I acknowledge and understand that playlisting services guaranteeing "increased …" at bounding box center [324, 214] width 135 height 46
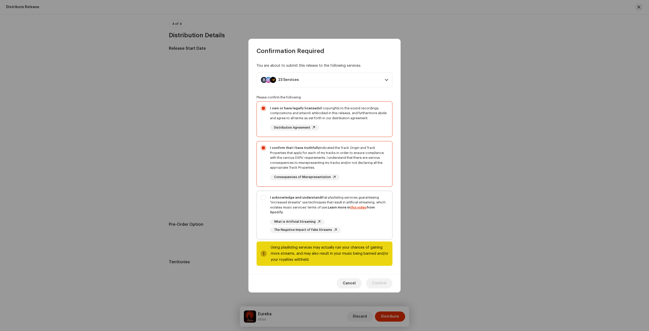
checkbox input "true"
click at [381, 282] on span "Confirm" at bounding box center [379, 283] width 14 height 10
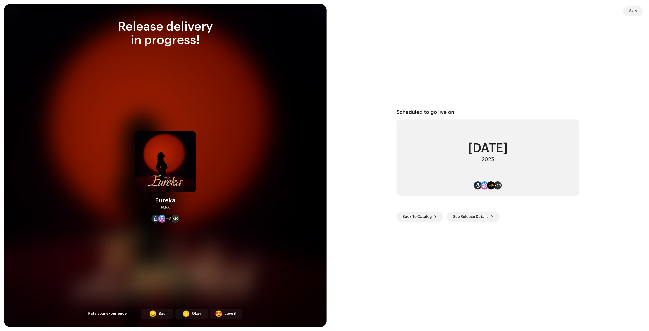
scroll to position [0, 0]
click at [631, 11] on span "Skip" at bounding box center [633, 11] width 8 height 10
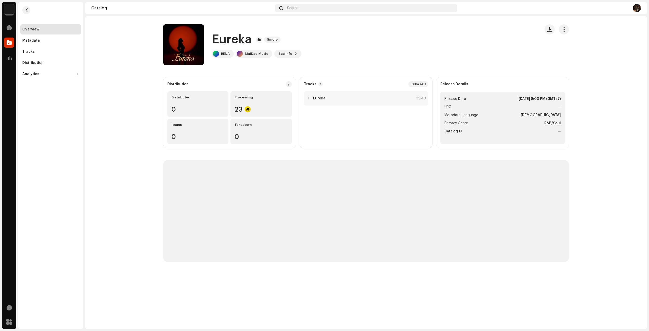
click at [16, 8] on navigation-account-switch "MaiDao Music - Label" at bounding box center [9, 9] width 14 height 14
drag, startPoint x: 12, startPoint y: 9, endPoint x: 12, endPoint y: 12, distance: 2.5
click at [12, 9] on img at bounding box center [9, 9] width 10 height 10
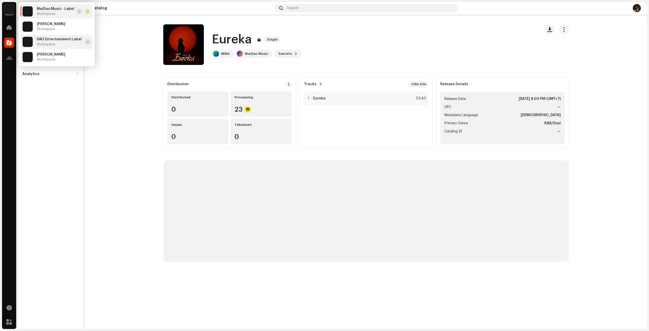
click at [69, 40] on span "DAO Entertainment Label" at bounding box center [59, 39] width 45 height 4
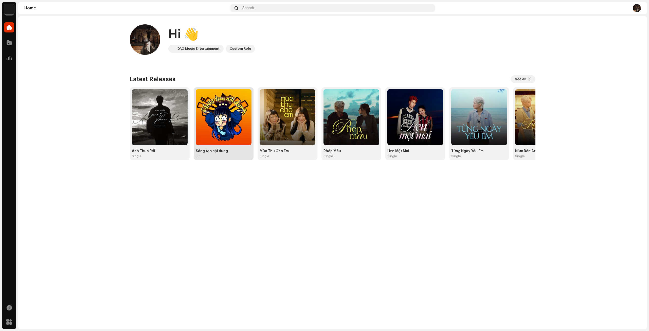
click at [232, 123] on img at bounding box center [224, 117] width 56 height 56
click at [221, 133] on img at bounding box center [224, 117] width 56 height 56
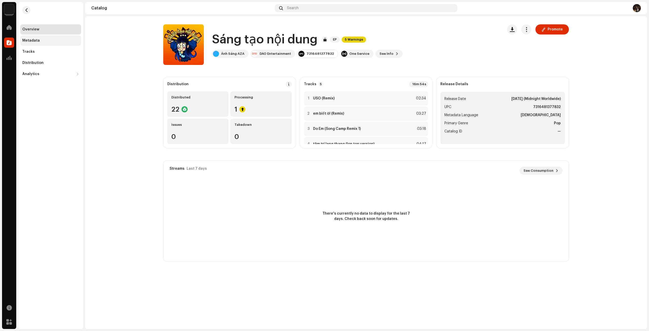
click at [42, 43] on div "Metadata" at bounding box center [50, 40] width 61 height 10
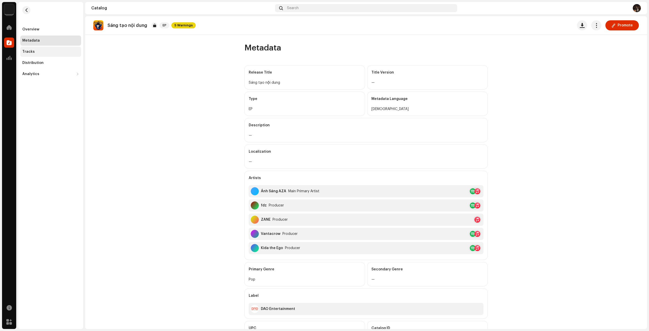
click at [44, 52] on div "Tracks" at bounding box center [50, 52] width 57 height 4
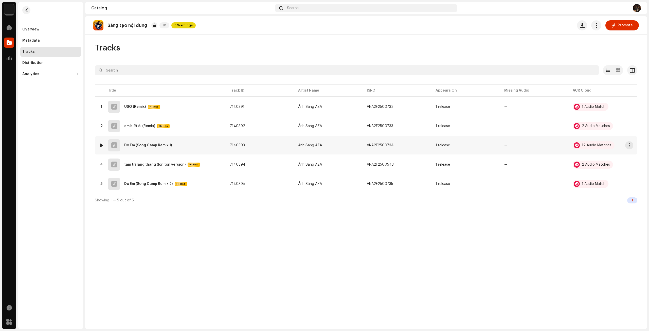
click at [141, 146] on div "Do Em (Song Camp Remix 1)" at bounding box center [148, 145] width 48 height 4
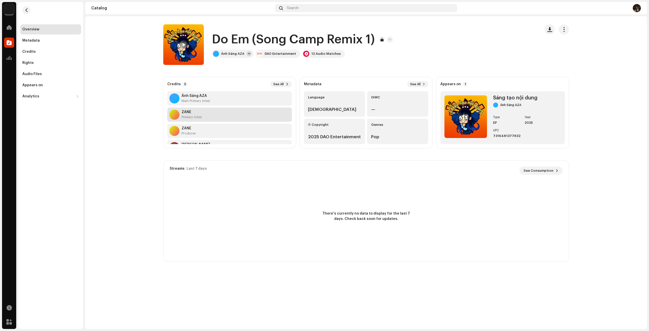
click at [211, 114] on div "ZANE Primary Artist" at bounding box center [229, 114] width 124 height 14
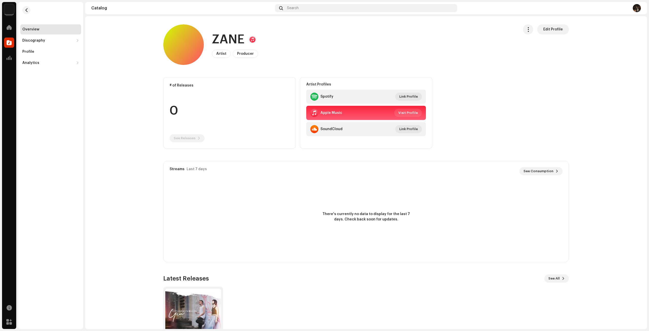
click at [322, 62] on div "ZANE Artist Producer Edit Profile" at bounding box center [338, 44] width 351 height 41
click at [323, 62] on div "ZANE Artist Producer Edit Profile" at bounding box center [338, 44] width 351 height 41
click at [324, 61] on div "ZANE Artist Producer Edit Profile" at bounding box center [338, 44] width 351 height 41
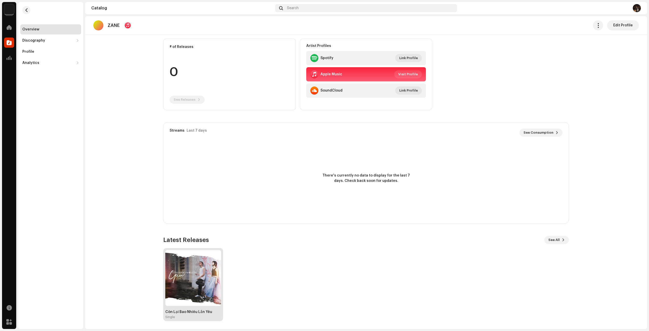
click at [198, 289] on img at bounding box center [193, 278] width 56 height 56
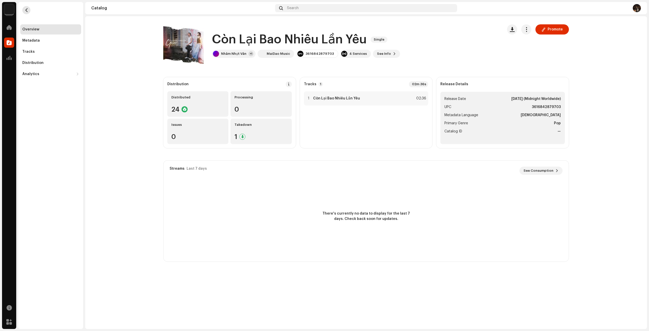
click at [25, 10] on span "button" at bounding box center [27, 10] width 4 height 4
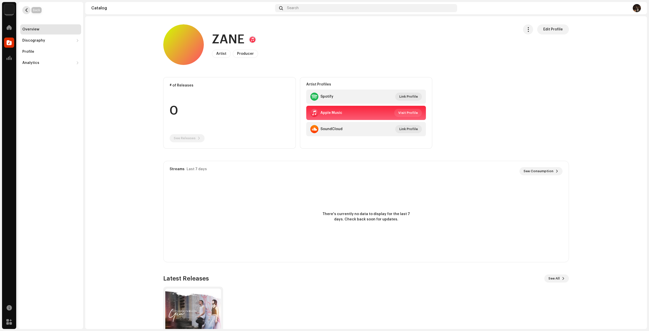
click at [24, 10] on button "button" at bounding box center [26, 10] width 8 height 8
